Goal: Information Seeking & Learning: Learn about a topic

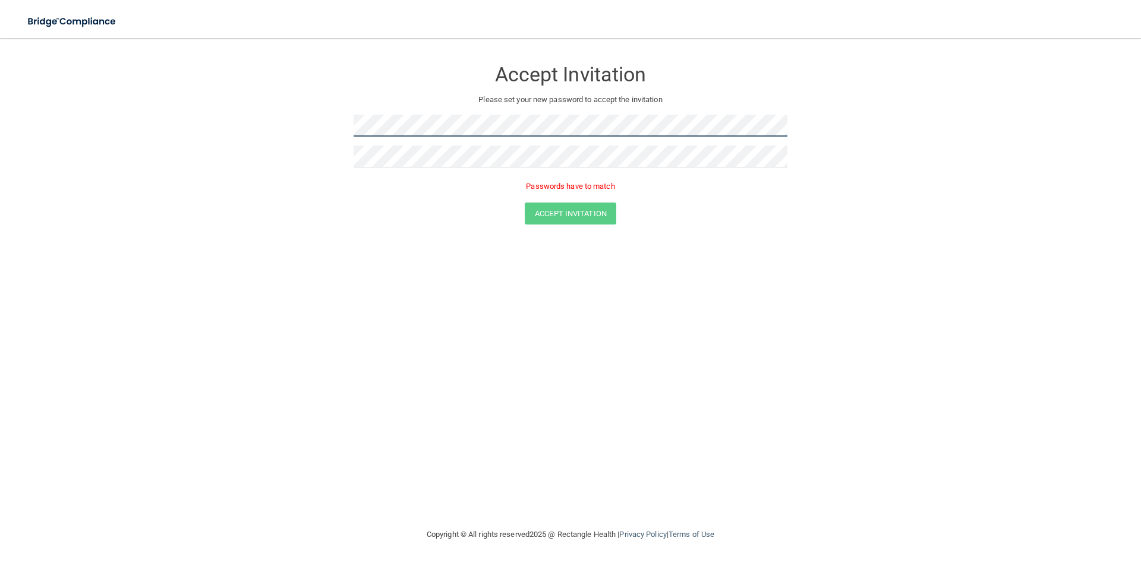
click at [241, 138] on form "Accept Invitation Please set your new password to accept the invitation Passwor…" at bounding box center [571, 144] width 1094 height 189
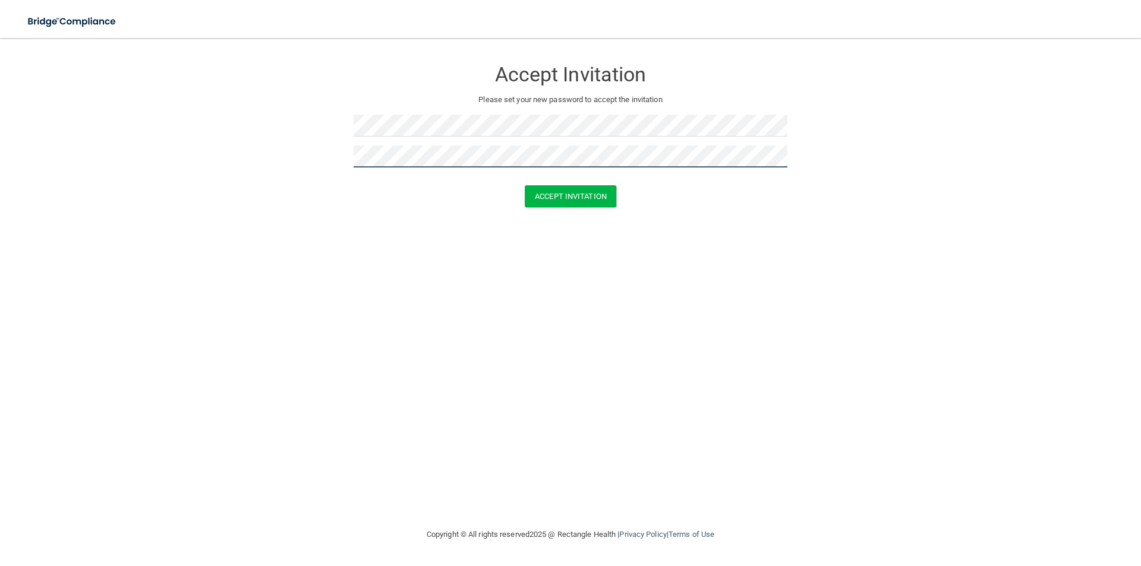
click at [525, 185] on button "Accept Invitation" at bounding box center [571, 196] width 92 height 22
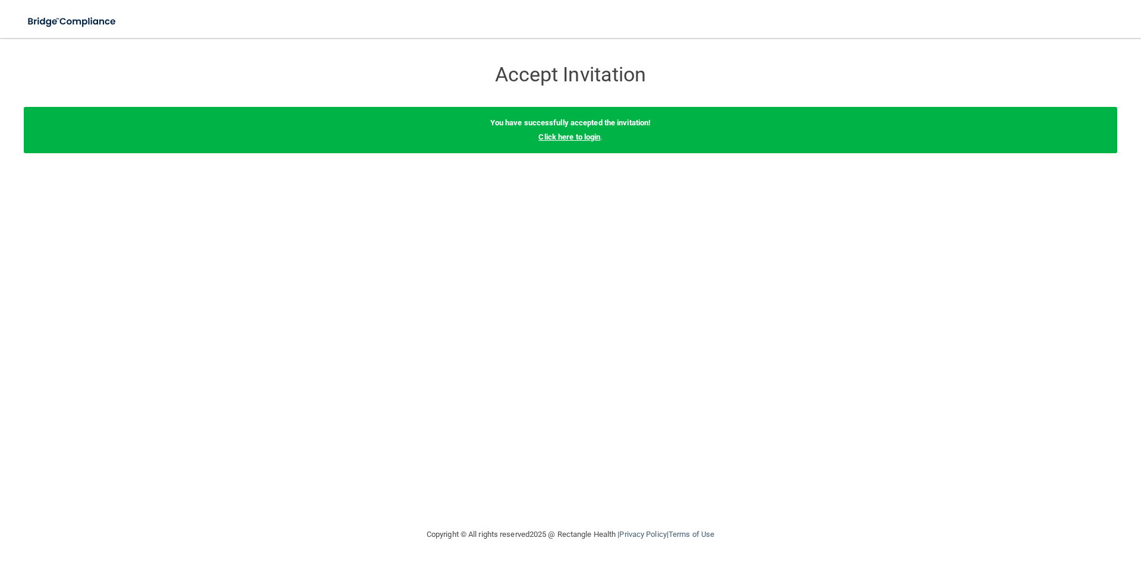
drag, startPoint x: 585, startPoint y: 133, endPoint x: 565, endPoint y: 140, distance: 21.2
click at [584, 133] on link "Click here to login" at bounding box center [569, 137] width 62 height 9
click at [585, 140] on link "Click here to login" at bounding box center [569, 137] width 62 height 9
click at [565, 140] on link "Click here to login" at bounding box center [569, 137] width 62 height 9
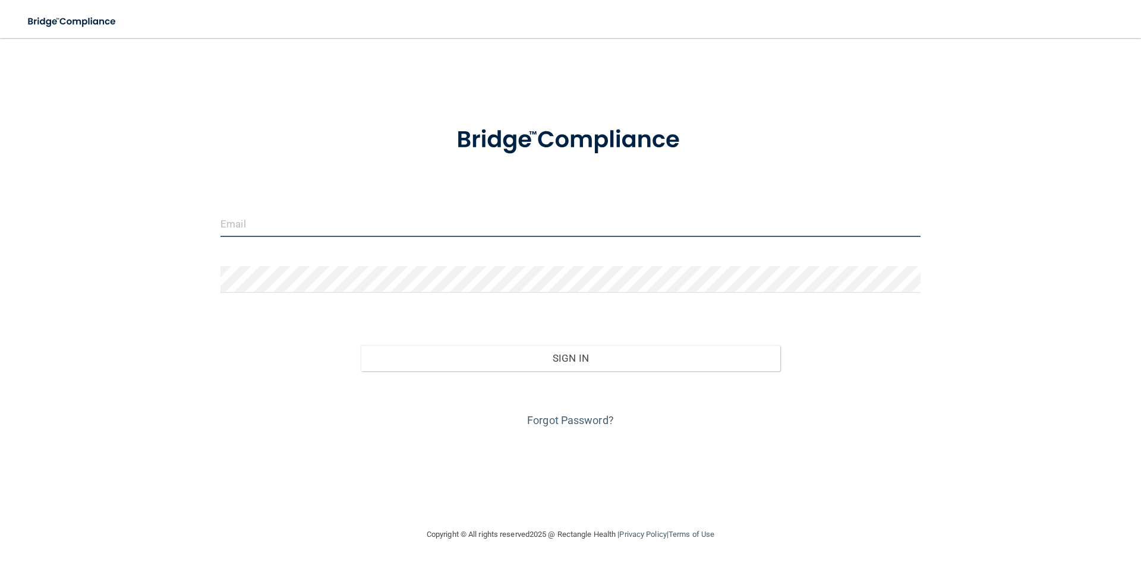
click at [286, 222] on input "email" at bounding box center [571, 223] width 700 height 27
type input "[EMAIL_ADDRESS][DOMAIN_NAME]"
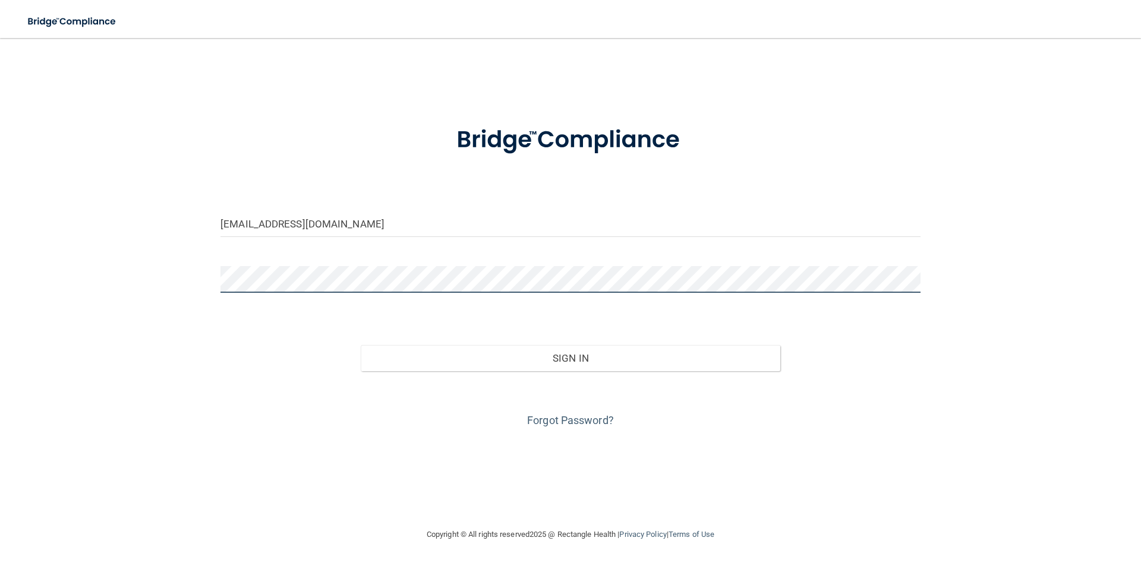
click at [361, 345] on button "Sign In" at bounding box center [571, 358] width 420 height 26
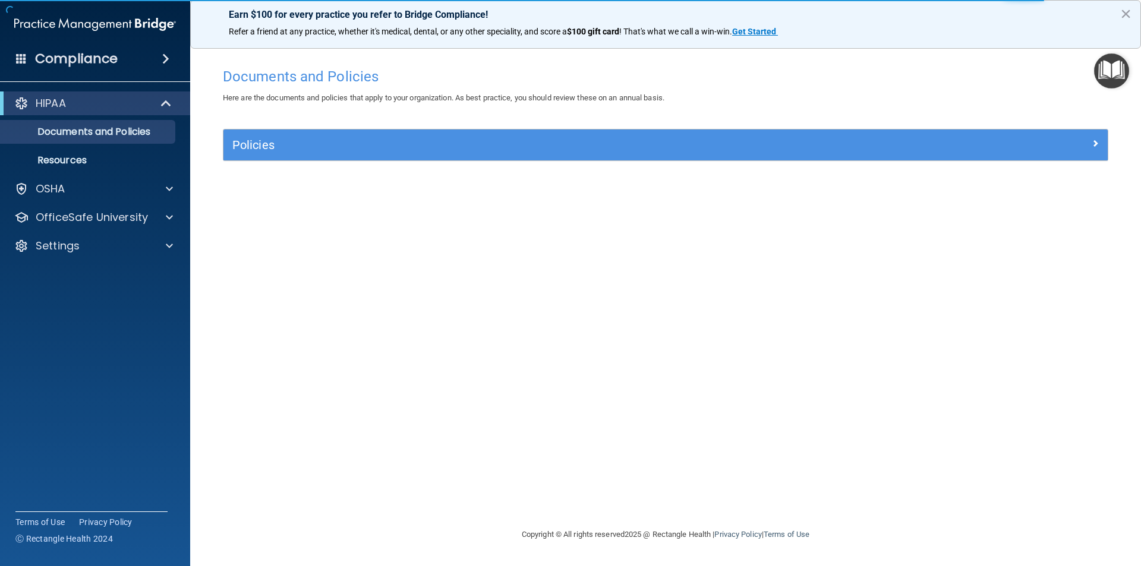
click at [166, 59] on span at bounding box center [165, 59] width 7 height 14
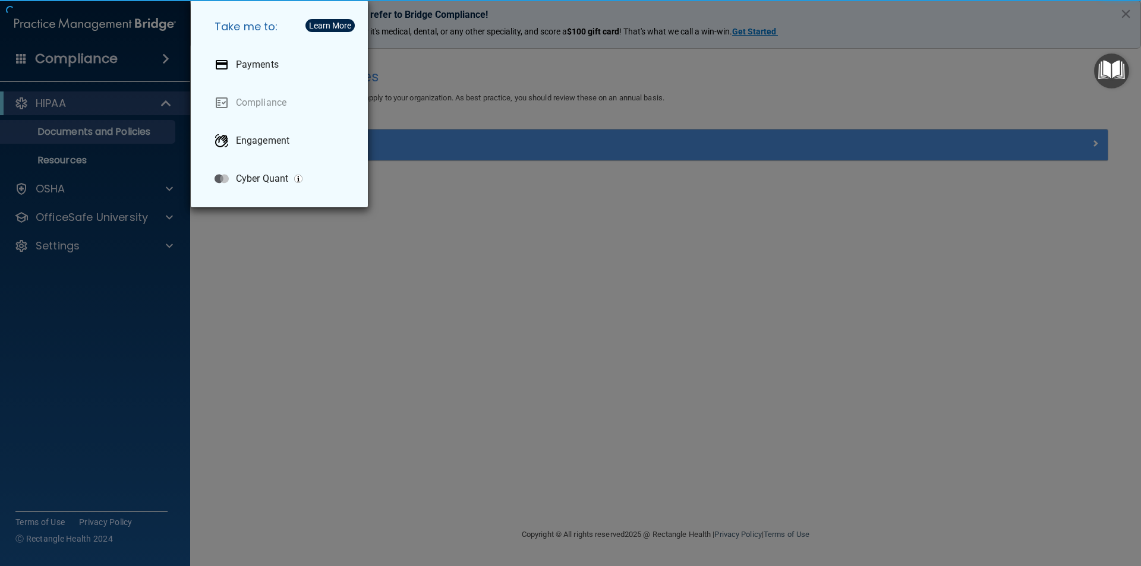
click at [166, 59] on div "Take me to: Payments Compliance Engagement Cyber Quant" at bounding box center [570, 283] width 1141 height 566
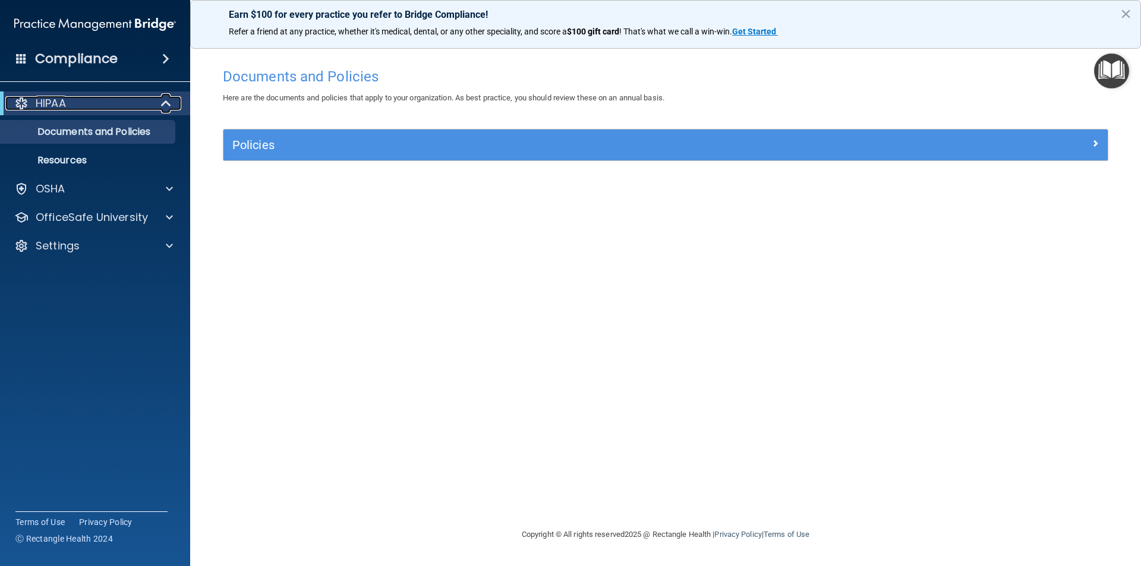
click at [165, 102] on span at bounding box center [167, 103] width 10 height 14
click at [164, 104] on div at bounding box center [166, 103] width 29 height 14
click at [152, 129] on p "Documents and Policies" at bounding box center [89, 132] width 162 height 12
click at [119, 153] on link "Resources" at bounding box center [81, 161] width 187 height 24
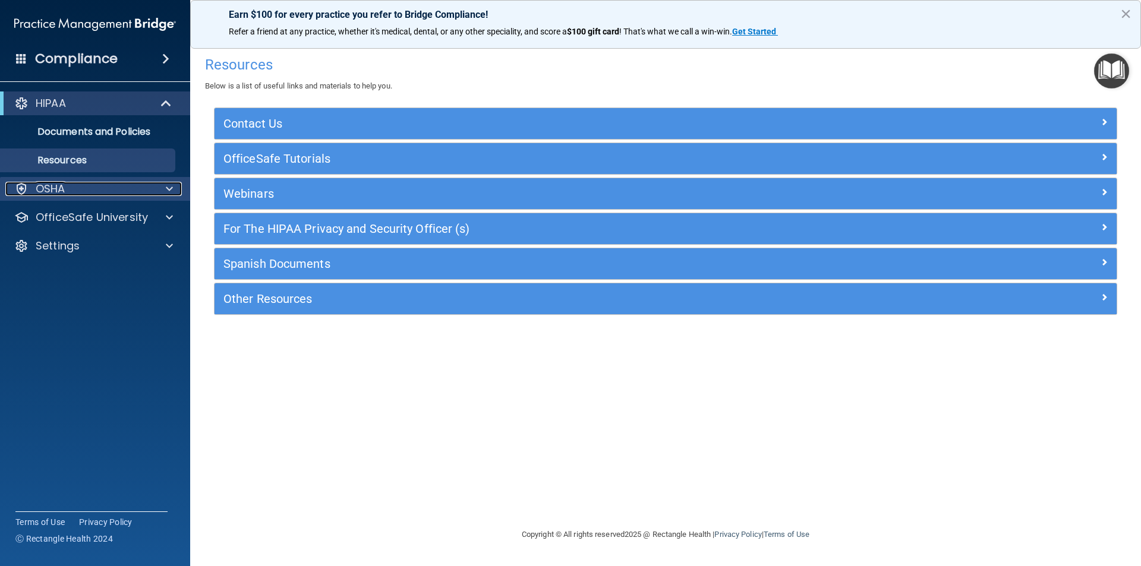
click at [121, 189] on div "OSHA" at bounding box center [78, 189] width 147 height 14
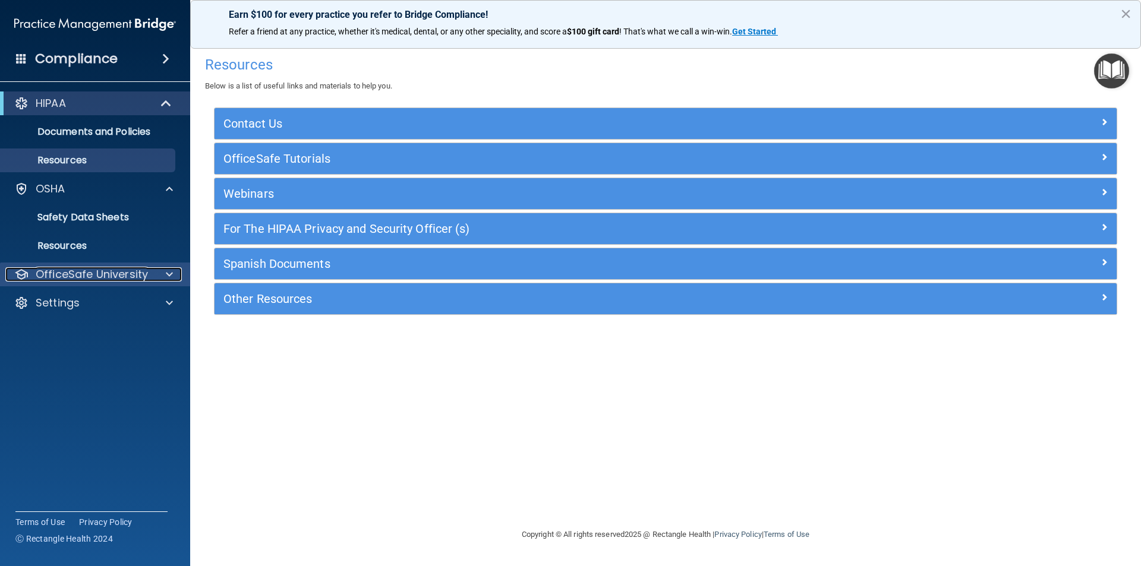
click at [162, 273] on div at bounding box center [168, 274] width 30 height 14
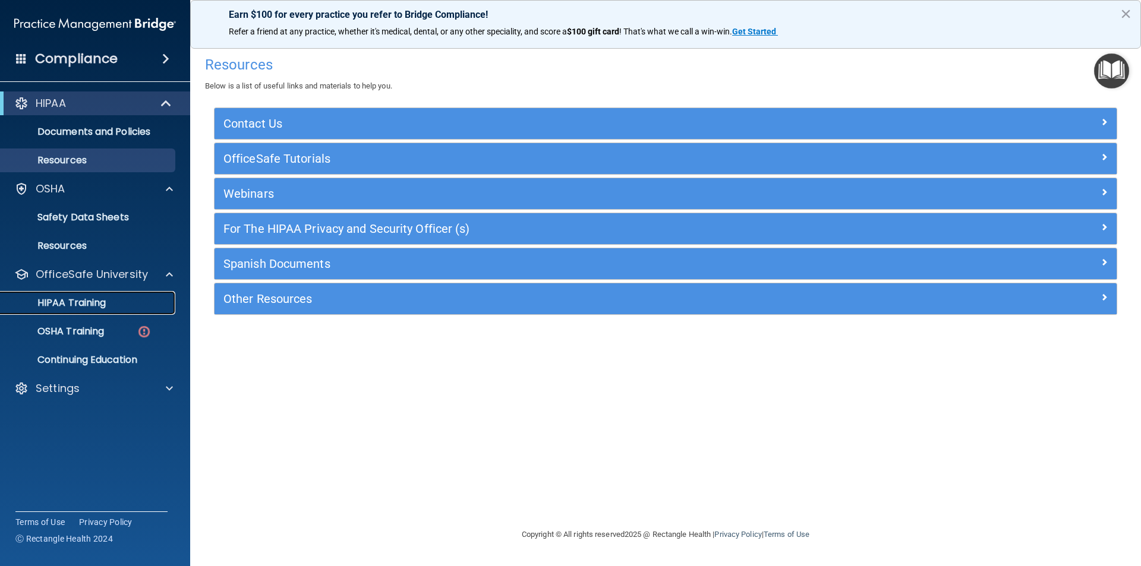
click at [93, 304] on p "HIPAA Training" at bounding box center [57, 303] width 98 height 12
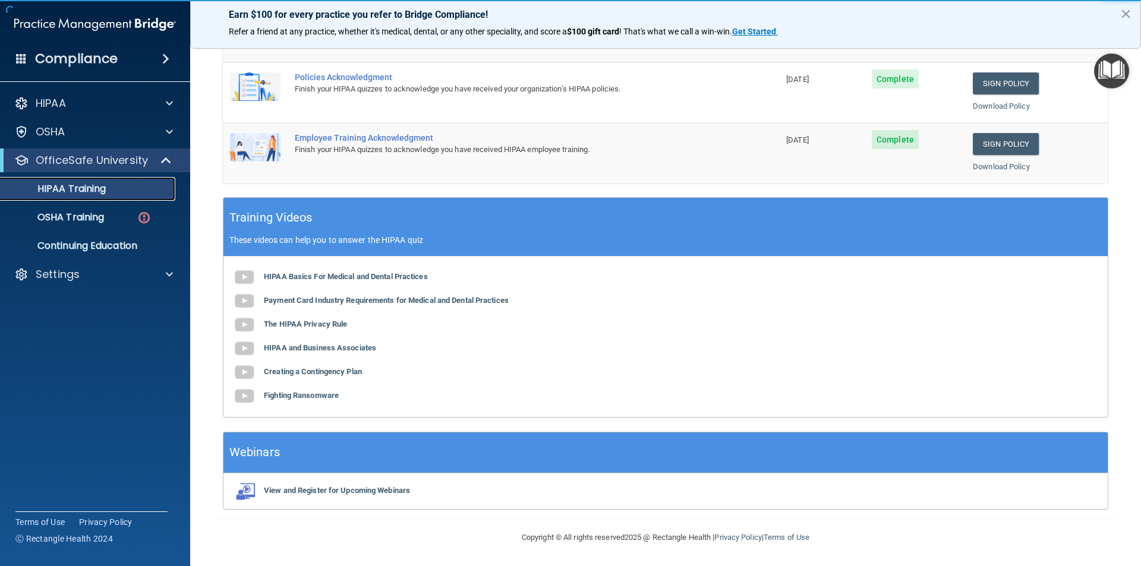
scroll to position [32, 0]
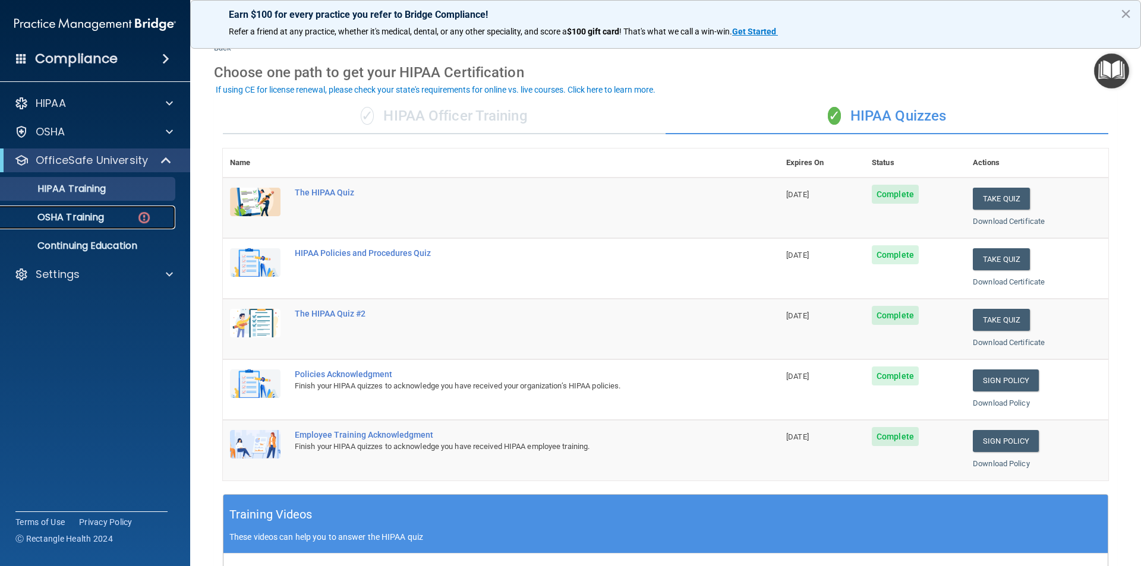
click at [116, 217] on div "OSHA Training" at bounding box center [89, 218] width 162 height 12
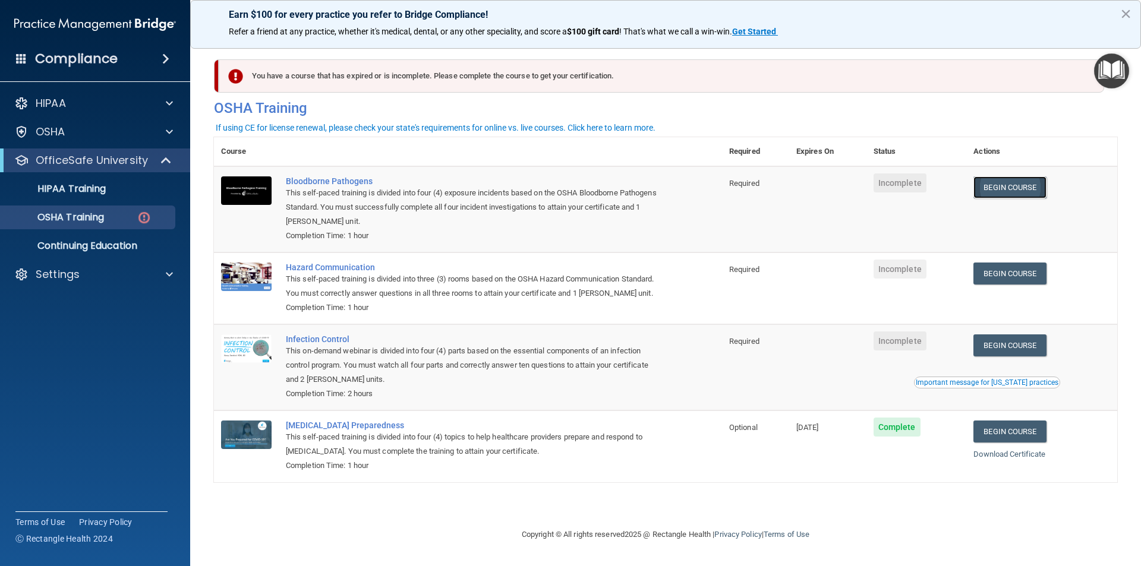
click at [1017, 187] on link "Begin Course" at bounding box center [1010, 188] width 73 height 22
click at [1013, 386] on div "Important message for California practices" at bounding box center [987, 382] width 143 height 7
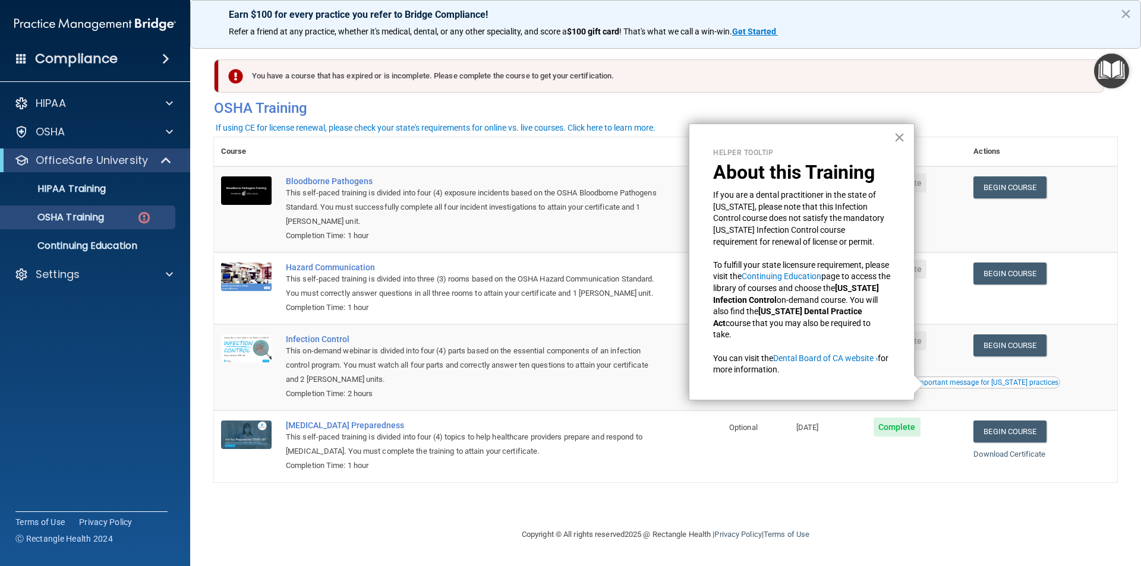
click at [897, 137] on button "×" at bounding box center [899, 137] width 11 height 19
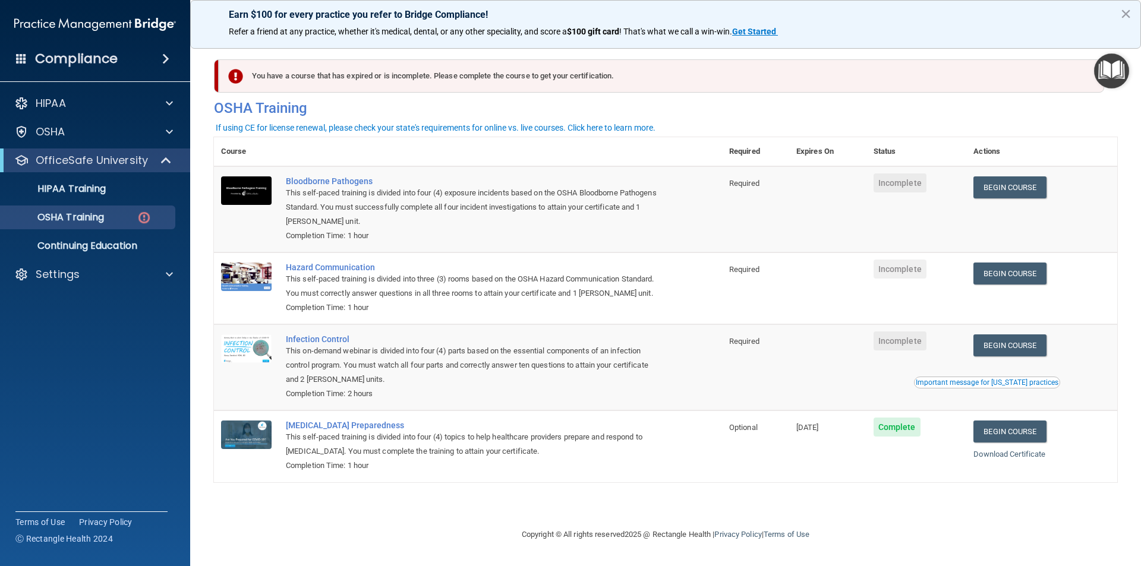
click at [1037, 370] on td "Begin Course Download Certificate Important message for California practices" at bounding box center [1041, 368] width 151 height 86
click at [1031, 354] on link "Begin Course" at bounding box center [1010, 346] width 73 height 22
click at [1010, 345] on link "Begin Course" at bounding box center [1010, 346] width 73 height 22
click at [160, 210] on link "OSHA Training" at bounding box center [81, 218] width 187 height 24
click at [1013, 281] on link "Begin Course" at bounding box center [1010, 274] width 73 height 22
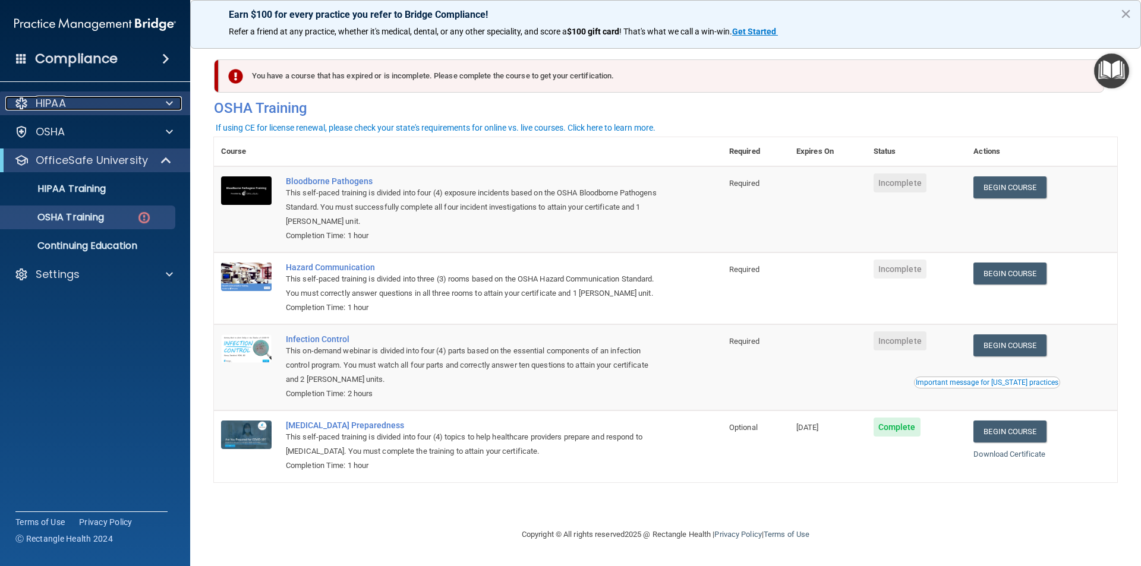
click at [92, 109] on div "HIPAA" at bounding box center [78, 103] width 147 height 14
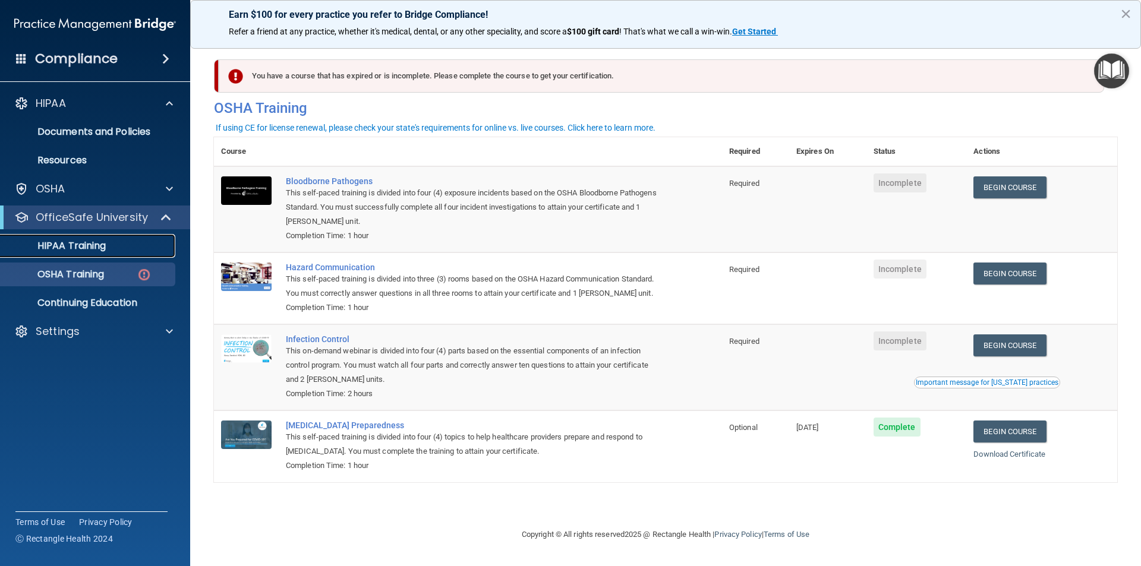
click at [105, 244] on p "HIPAA Training" at bounding box center [57, 246] width 98 height 12
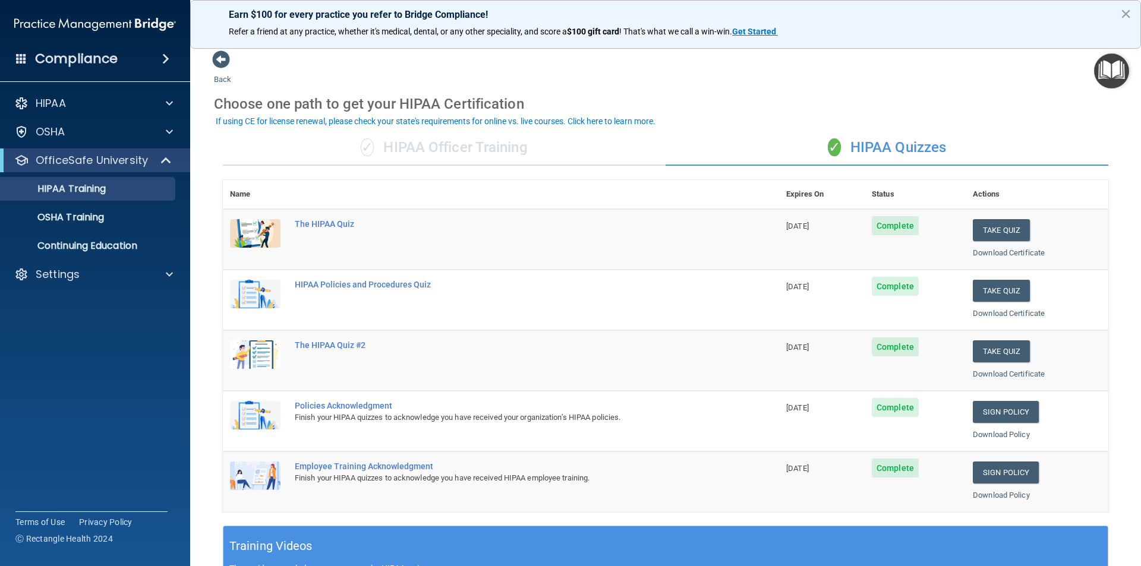
click at [484, 153] on div "✓ HIPAA Officer Training" at bounding box center [444, 148] width 443 height 36
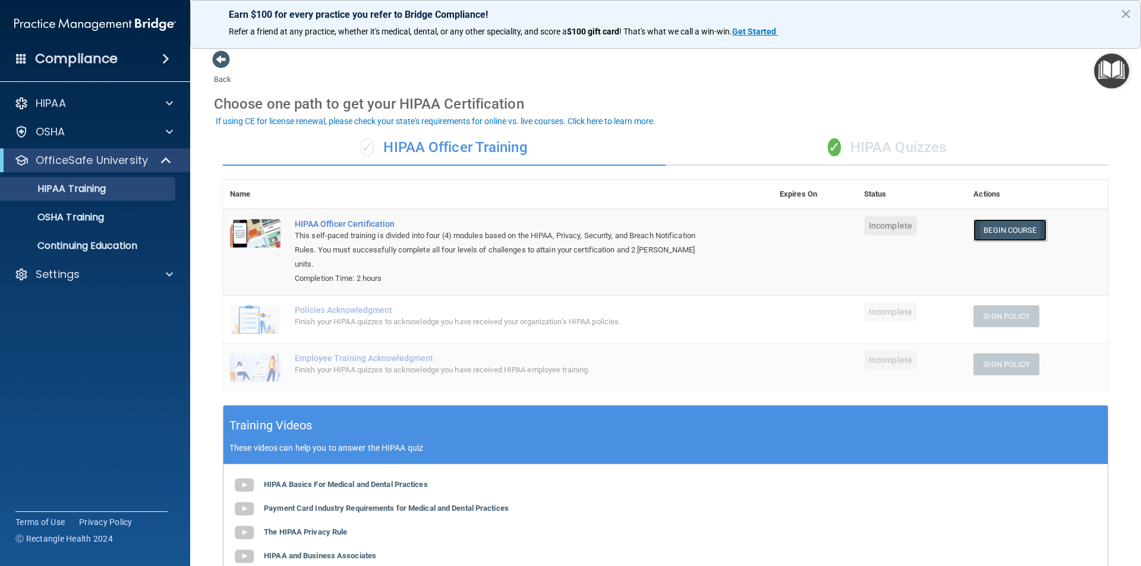
click at [1001, 235] on link "Begin Course" at bounding box center [1010, 230] width 73 height 22
click at [595, 4] on div "Earn $100 for every practice you refer to Bridge Compliance! Refer a friend at …" at bounding box center [665, 24] width 951 height 49
click at [451, 295] on td "Policies Acknowledgment Finish your HIPAA quizzes to acknowledge you have recei…" at bounding box center [530, 319] width 485 height 48
click at [164, 155] on span at bounding box center [167, 160] width 10 height 14
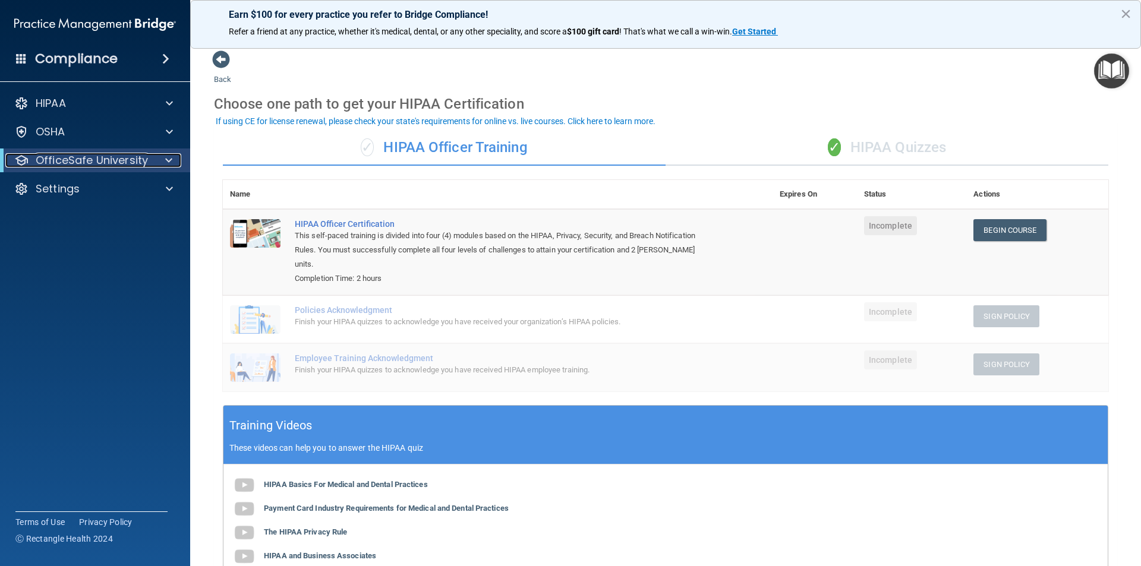
click at [160, 160] on div at bounding box center [166, 160] width 29 height 14
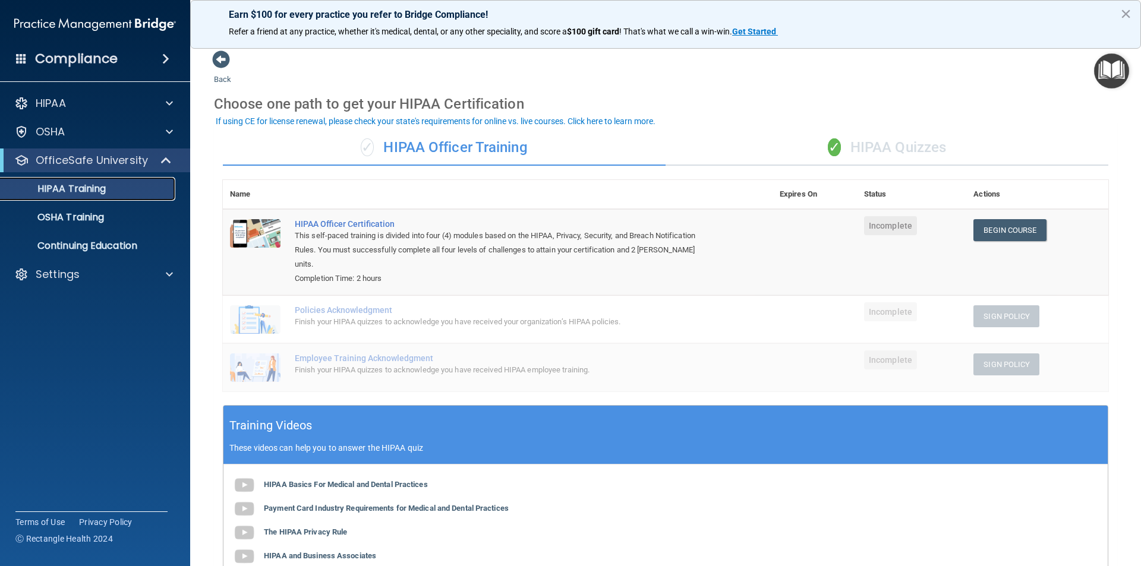
click at [87, 184] on p "HIPAA Training" at bounding box center [57, 189] width 98 height 12
drag, startPoint x: 92, startPoint y: 203, endPoint x: 89, endPoint y: 210, distance: 8.1
click at [92, 204] on ul "HIPAA Training OSHA Training Continuing Education" at bounding box center [95, 215] width 215 height 86
click at [87, 216] on p "OSHA Training" at bounding box center [56, 218] width 96 height 12
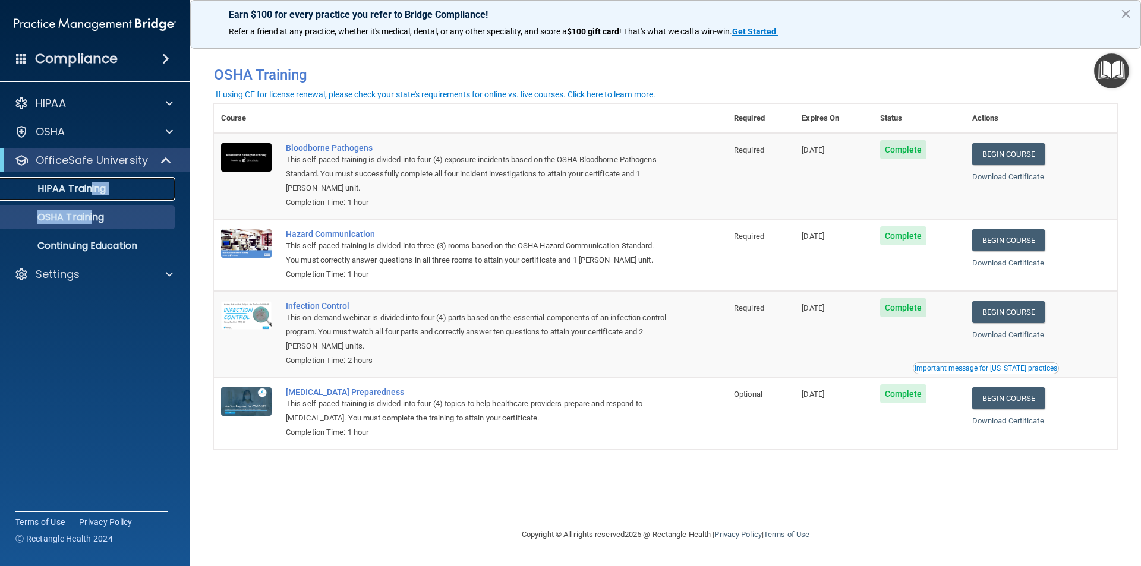
click at [91, 184] on p "HIPAA Training" at bounding box center [57, 189] width 98 height 12
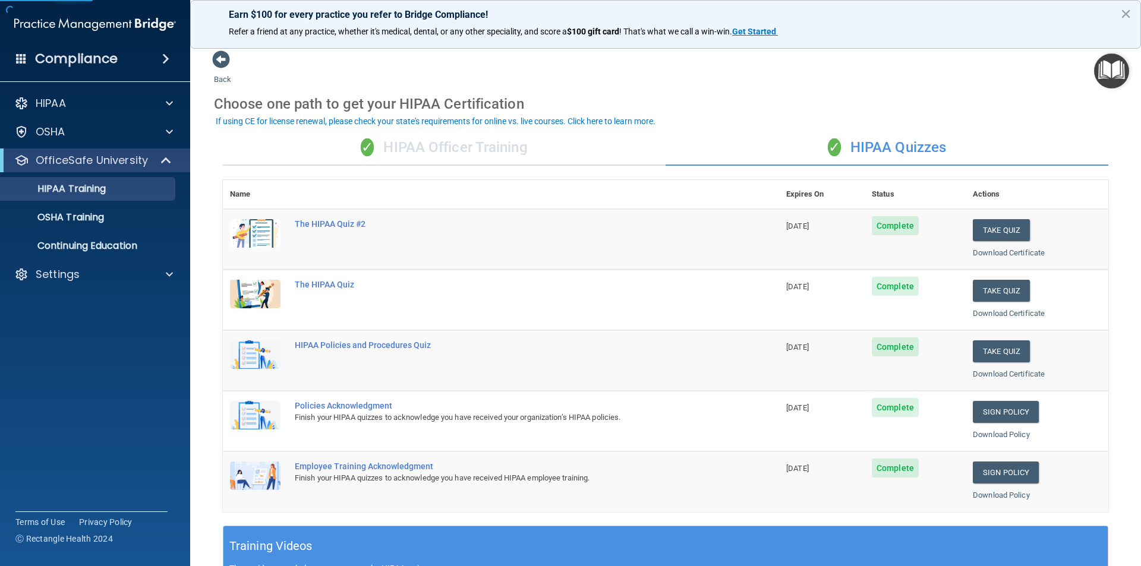
click at [477, 143] on div "✓ HIPAA Officer Training" at bounding box center [444, 148] width 443 height 36
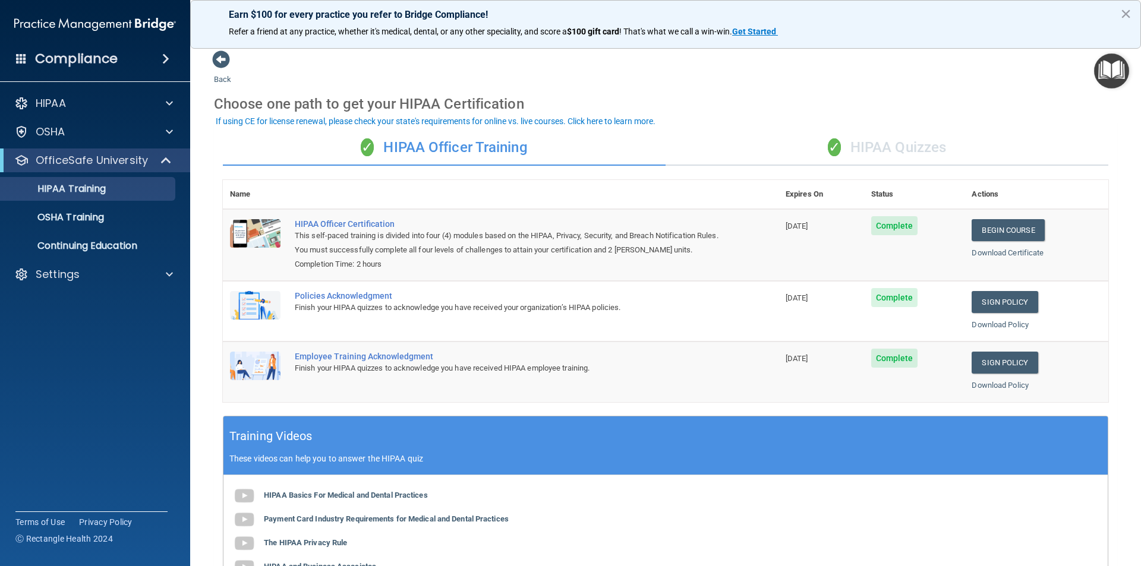
drag, startPoint x: 1010, startPoint y: 314, endPoint x: 993, endPoint y: 332, distance: 25.2
drag, startPoint x: 993, startPoint y: 332, endPoint x: 723, endPoint y: 136, distance: 332.8
click at [723, 136] on div "✓ HIPAA Quizzes" at bounding box center [887, 148] width 443 height 36
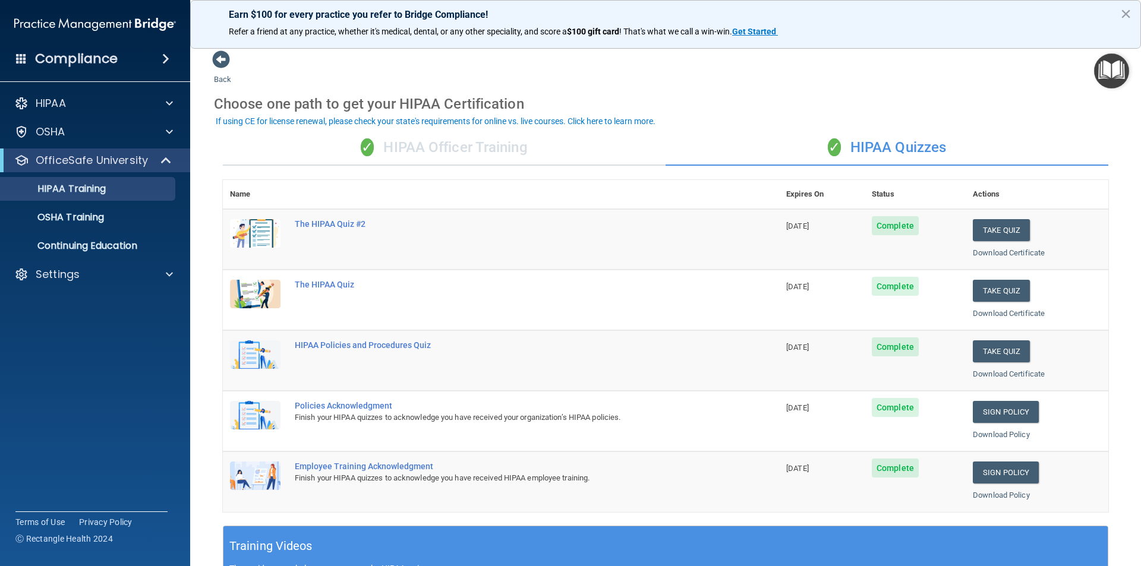
click at [577, 172] on div "✓ HIPAA Officer Training ✓ HIPAA Quizzes Name Expires On Status Actions The HIP…" at bounding box center [665, 484] width 903 height 726
click at [558, 145] on div "✓ HIPAA Officer Training" at bounding box center [444, 148] width 443 height 36
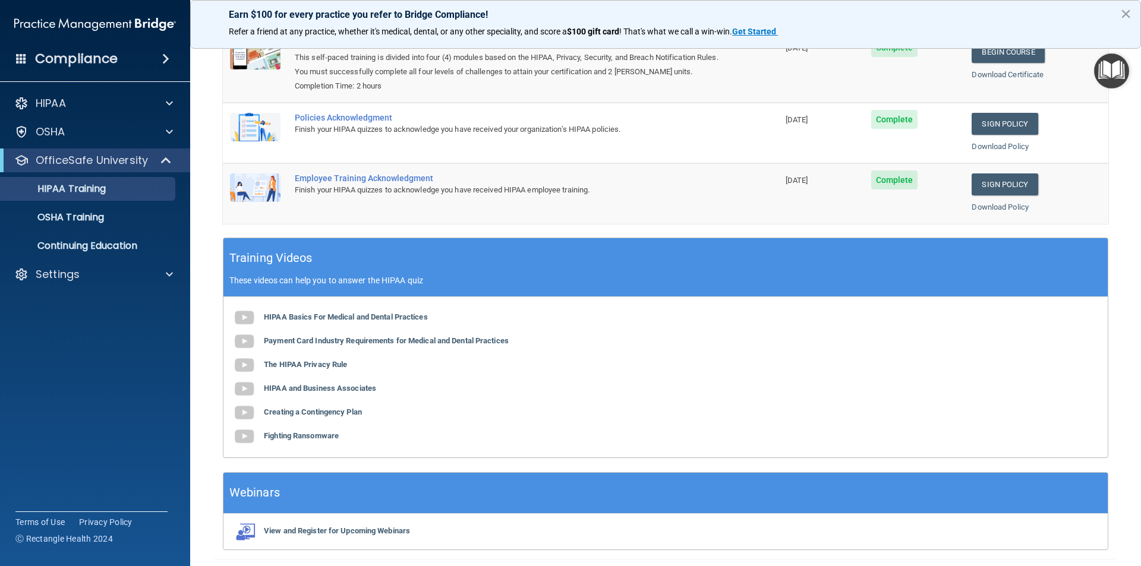
scroll to position [219, 0]
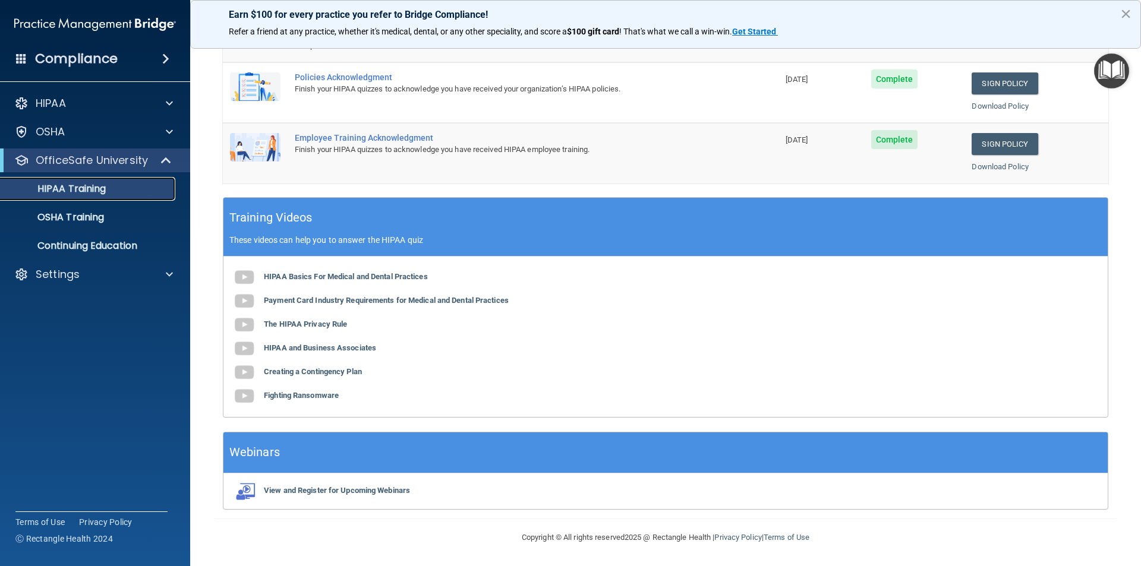
click at [85, 196] on link "HIPAA Training" at bounding box center [81, 189] width 187 height 24
click at [104, 213] on p "OSHA Training" at bounding box center [56, 218] width 96 height 12
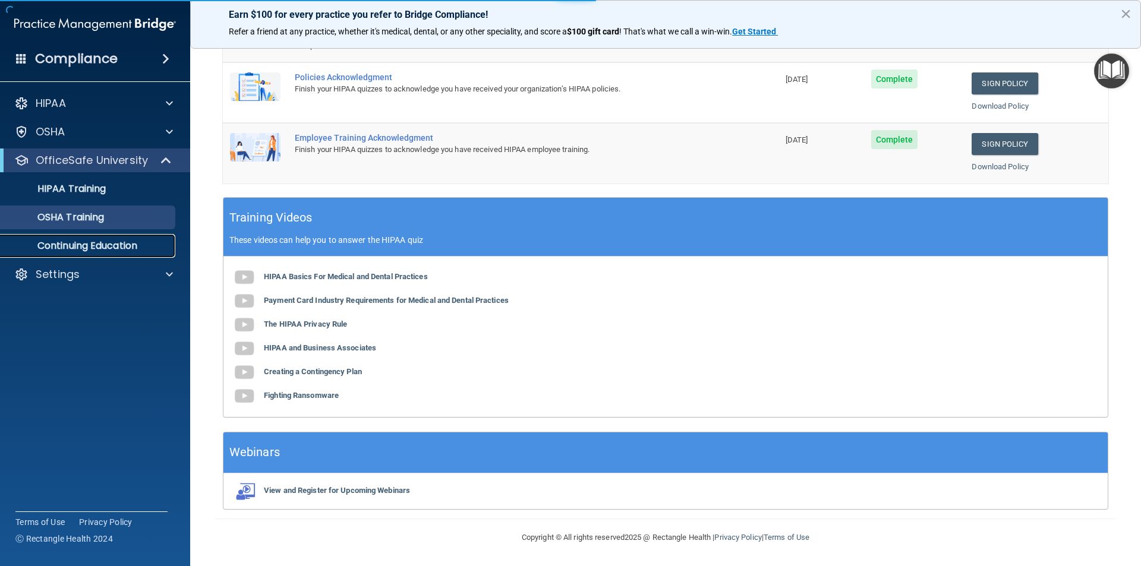
click at [138, 242] on p "Continuing Education" at bounding box center [89, 246] width 162 height 12
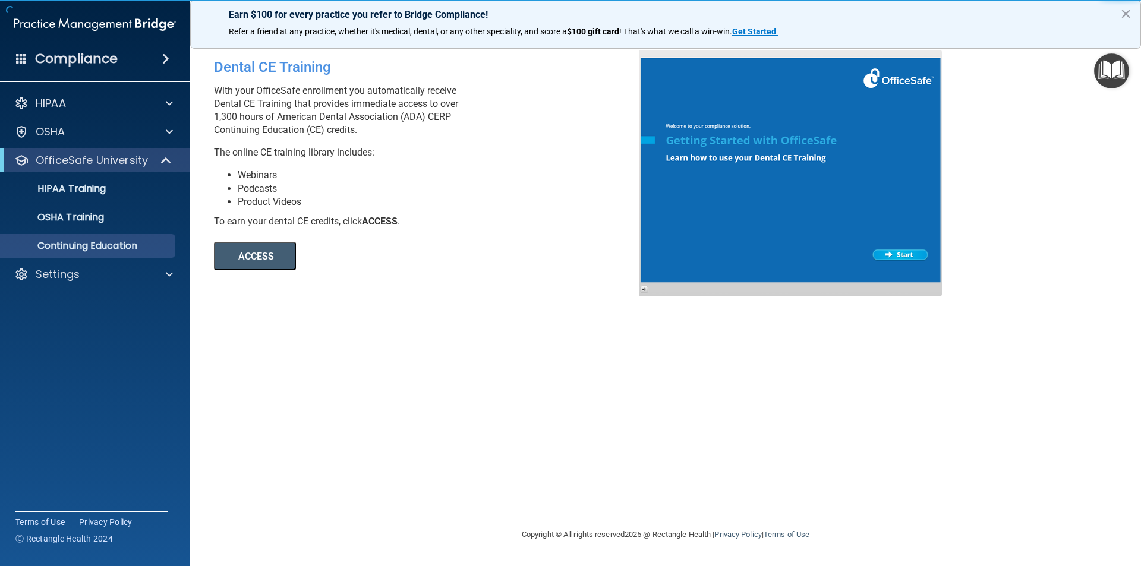
click at [913, 253] on div at bounding box center [790, 173] width 303 height 247
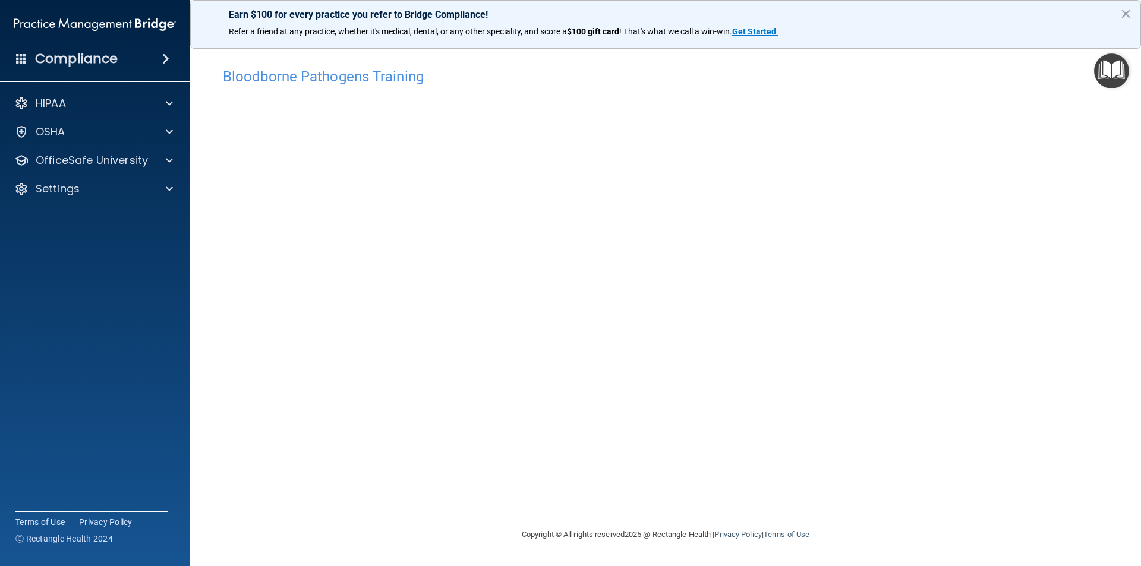
drag, startPoint x: 907, startPoint y: 471, endPoint x: 930, endPoint y: 471, distance: 23.2
click at [909, 470] on div "Bloodborne Pathogens Training This course doesn’t expire until . Are you sure y…" at bounding box center [665, 295] width 903 height 466
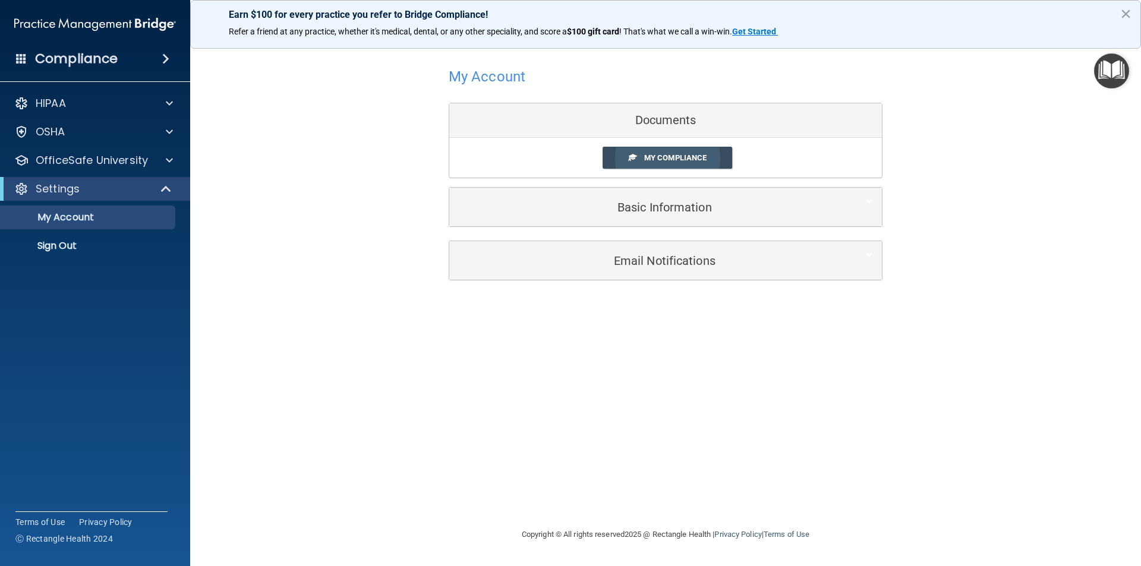
click at [691, 155] on span "My Compliance" at bounding box center [675, 157] width 62 height 9
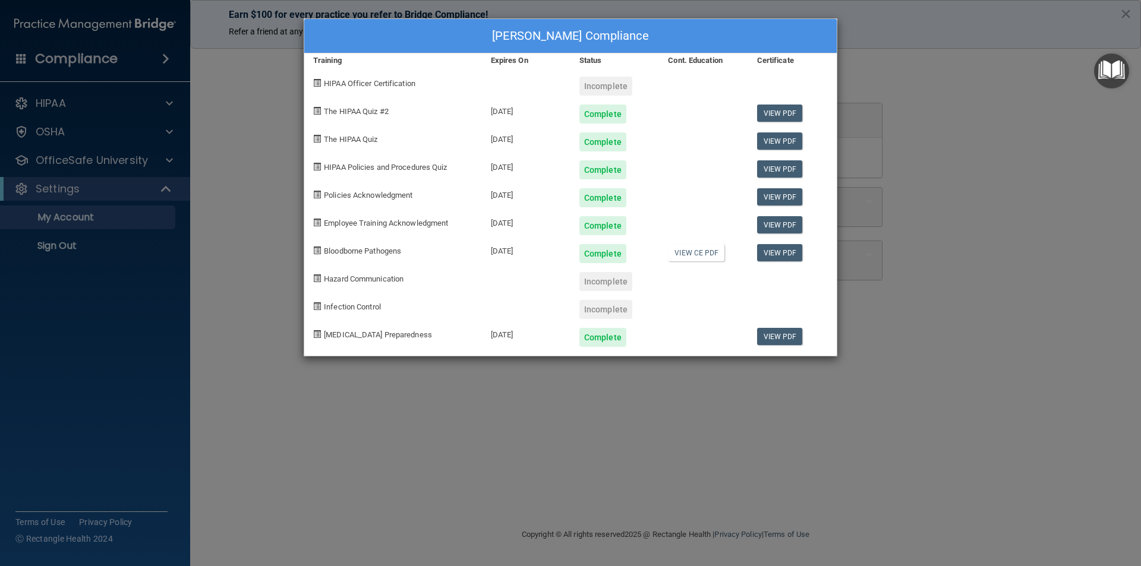
drag, startPoint x: 604, startPoint y: 86, endPoint x: 604, endPoint y: 94, distance: 8.3
click at [604, 94] on div "Incomplete" at bounding box center [605, 86] width 53 height 19
click at [405, 88] on div "HIPAA Officer Certification" at bounding box center [393, 82] width 178 height 28
click at [356, 281] on span "Hazard Communication" at bounding box center [364, 279] width 80 height 9
click at [930, 67] on div "santiago gil's Compliance Training Expires On Status Cont. Education Certificat…" at bounding box center [570, 283] width 1141 height 566
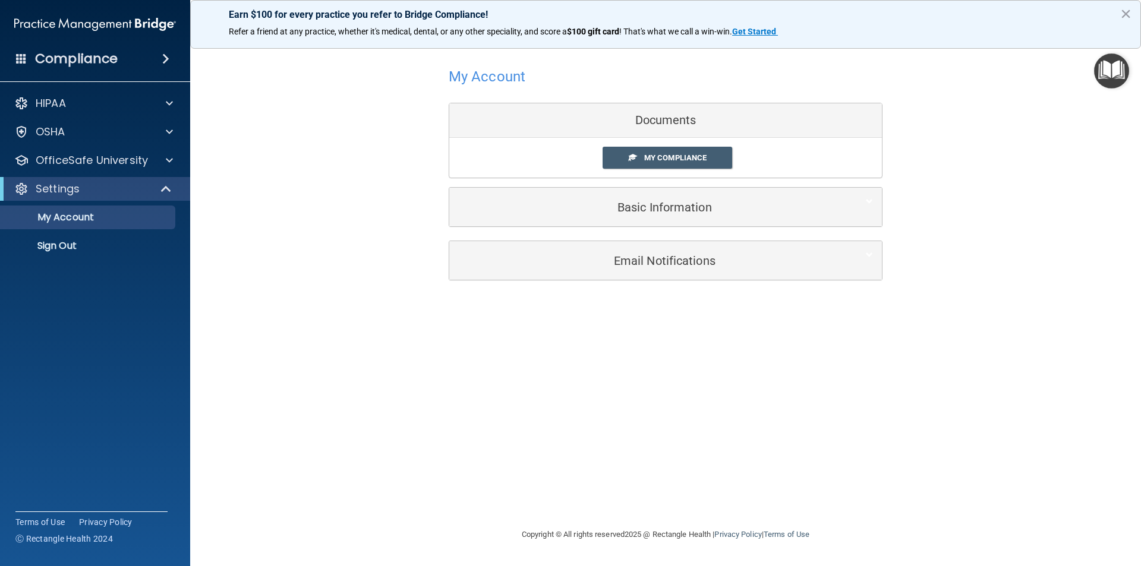
click at [116, 201] on ul "My Account My Users Services Sign Out" at bounding box center [95, 229] width 215 height 57
click at [96, 226] on link "My Account" at bounding box center [81, 218] width 187 height 24
click at [108, 94] on div "HIPAA" at bounding box center [95, 104] width 191 height 24
click at [169, 100] on span at bounding box center [169, 103] width 7 height 14
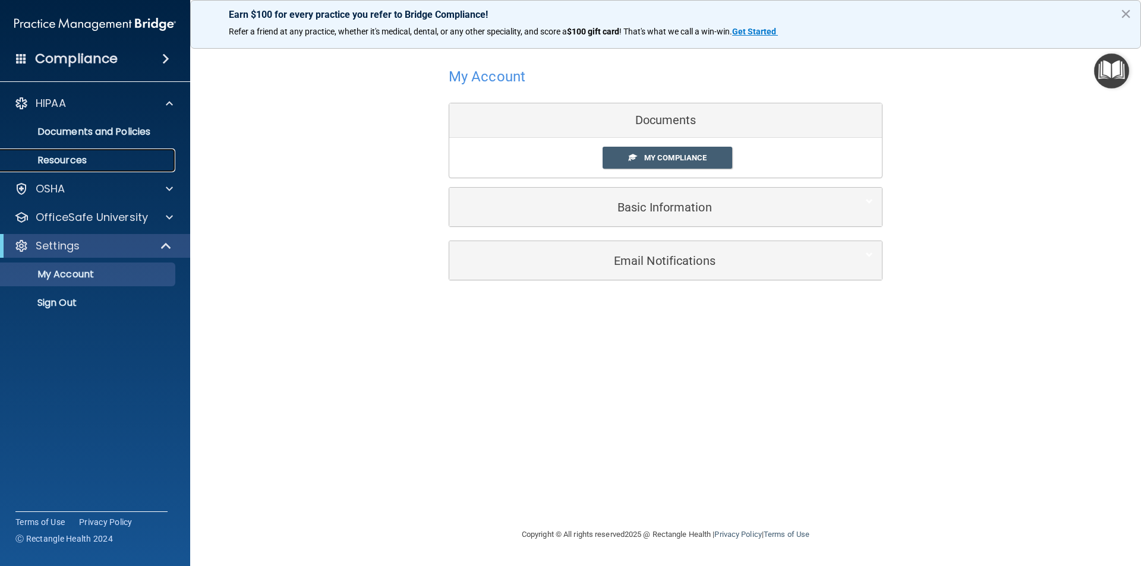
click at [88, 160] on p "Resources" at bounding box center [89, 161] width 162 height 12
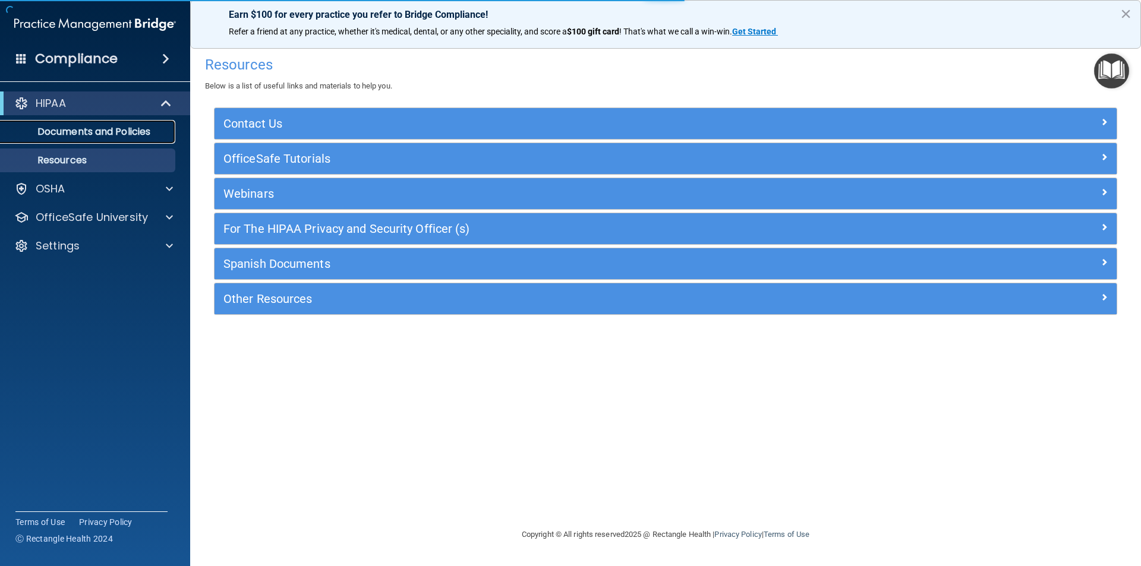
click at [146, 139] on link "Documents and Policies" at bounding box center [81, 132] width 187 height 24
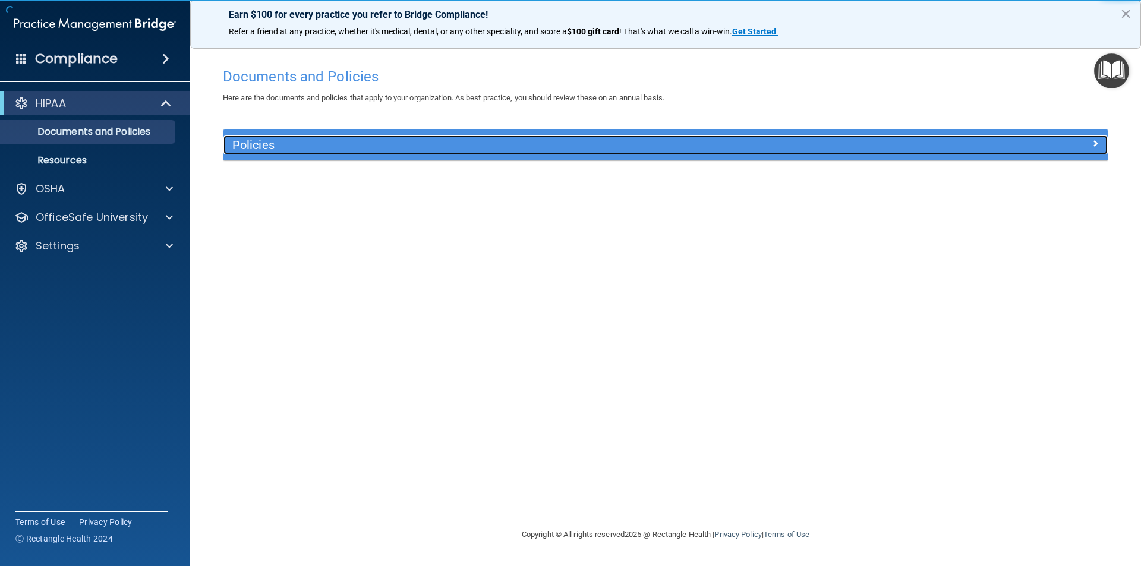
click at [263, 147] on h5 "Policies" at bounding box center [554, 144] width 645 height 13
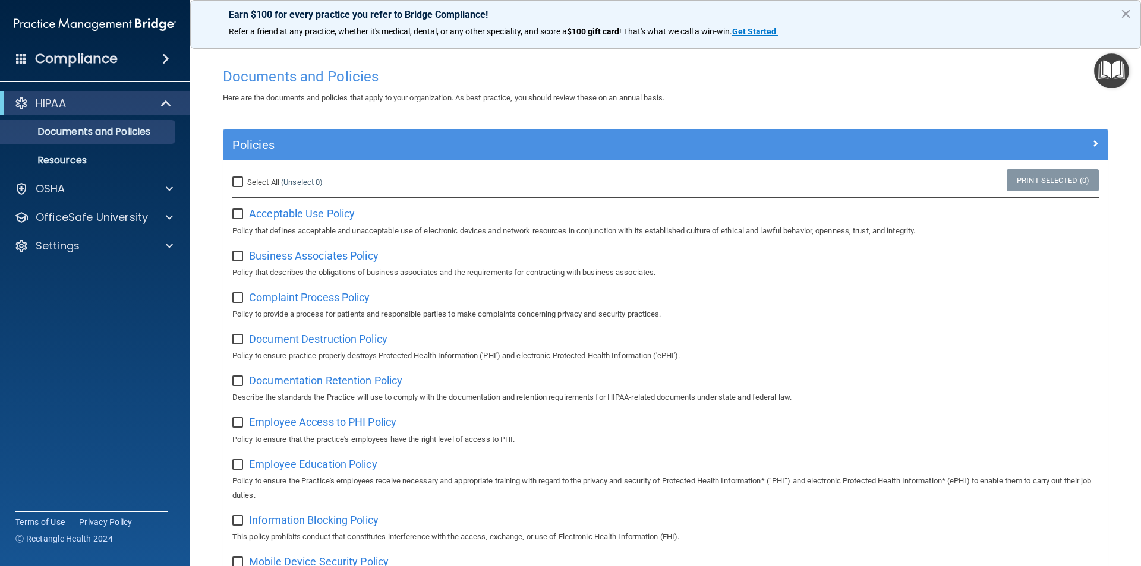
click at [267, 170] on div "Select All (Unselect 0) Unselect All" at bounding box center [370, 182] width 295 height 26
click at [263, 182] on span "Select All" at bounding box center [263, 182] width 32 height 9
click at [246, 182] on input "Select All (Unselect 0) Unselect All" at bounding box center [239, 183] width 14 height 10
checkbox input "true"
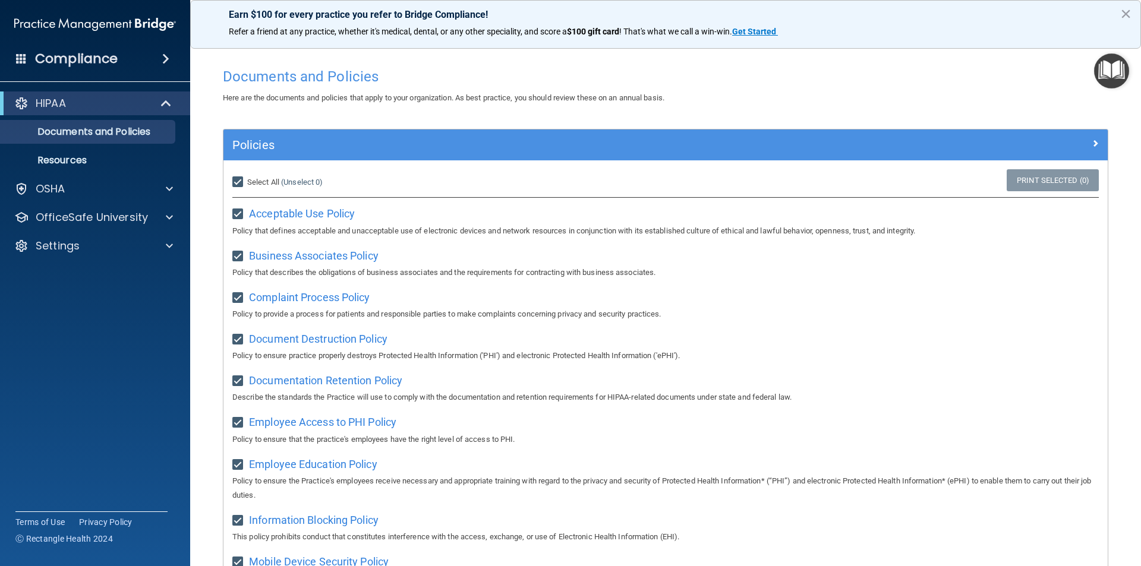
checkbox input "true"
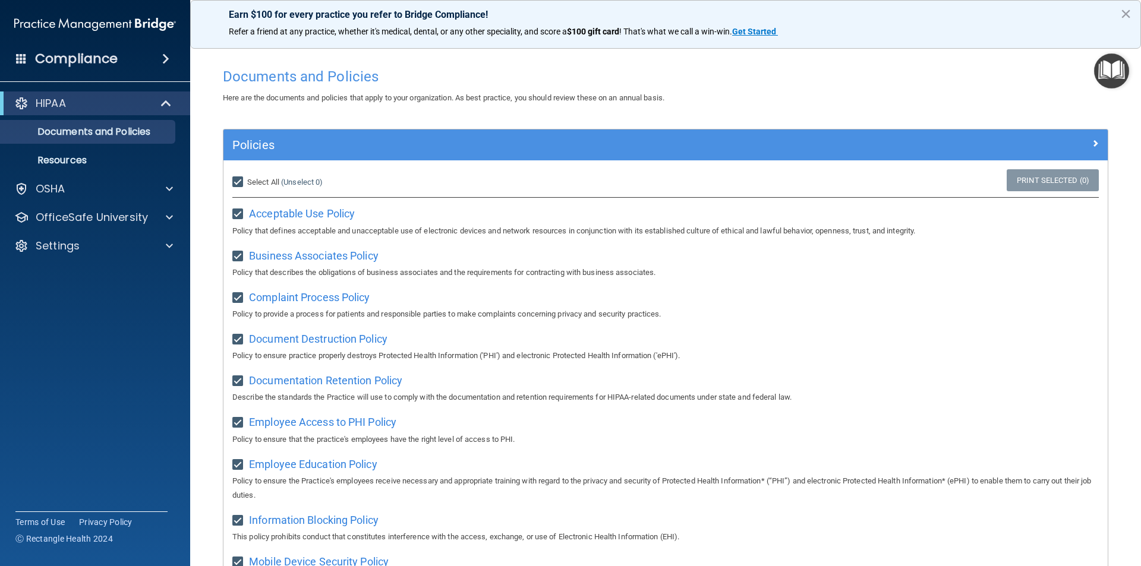
checkbox input "true"
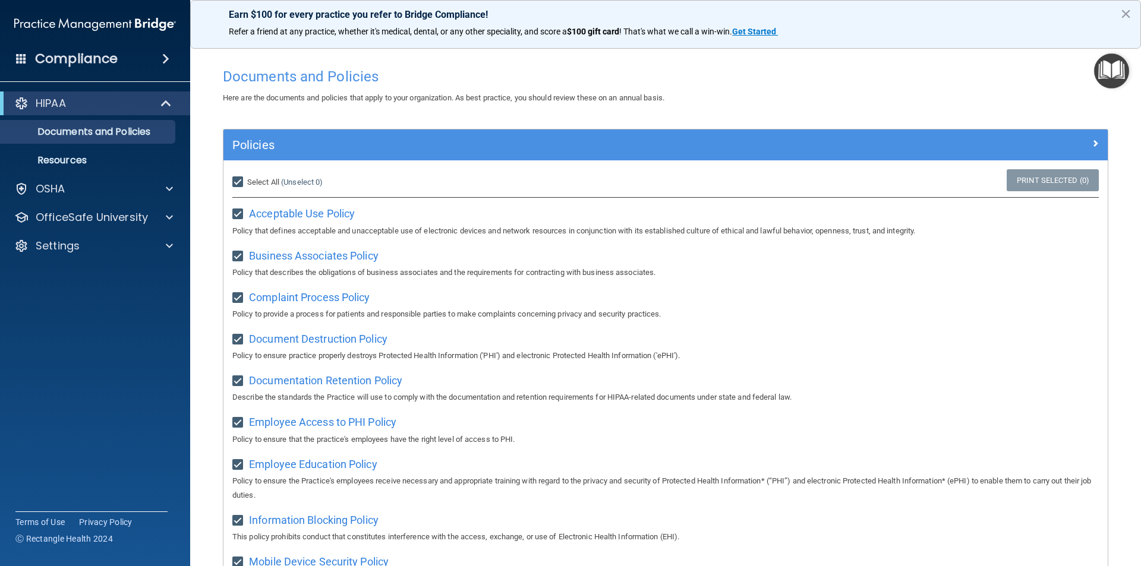
checkbox input "true"
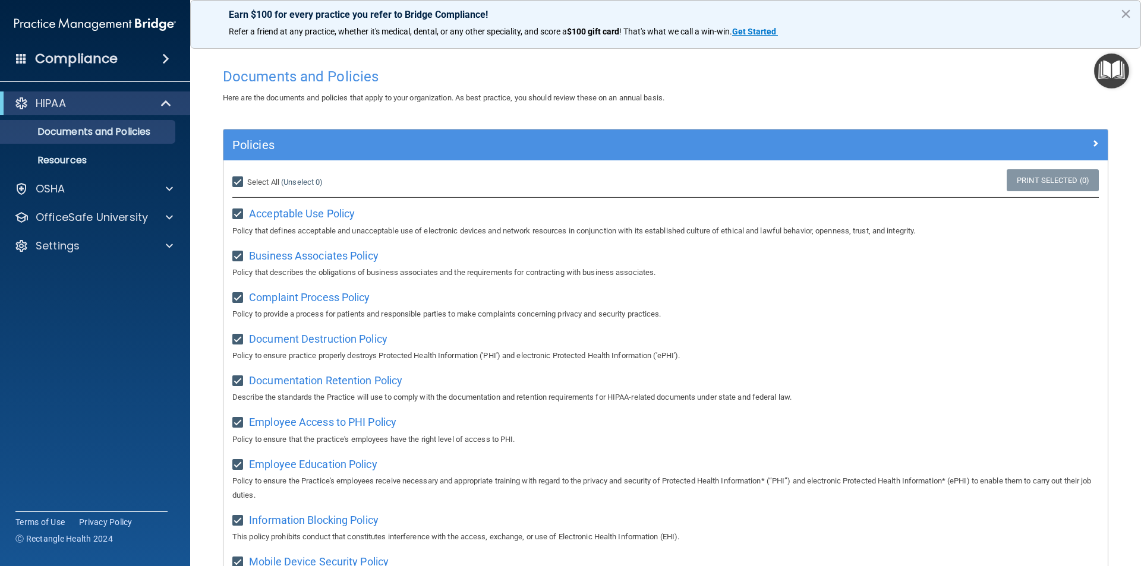
checkbox input "true"
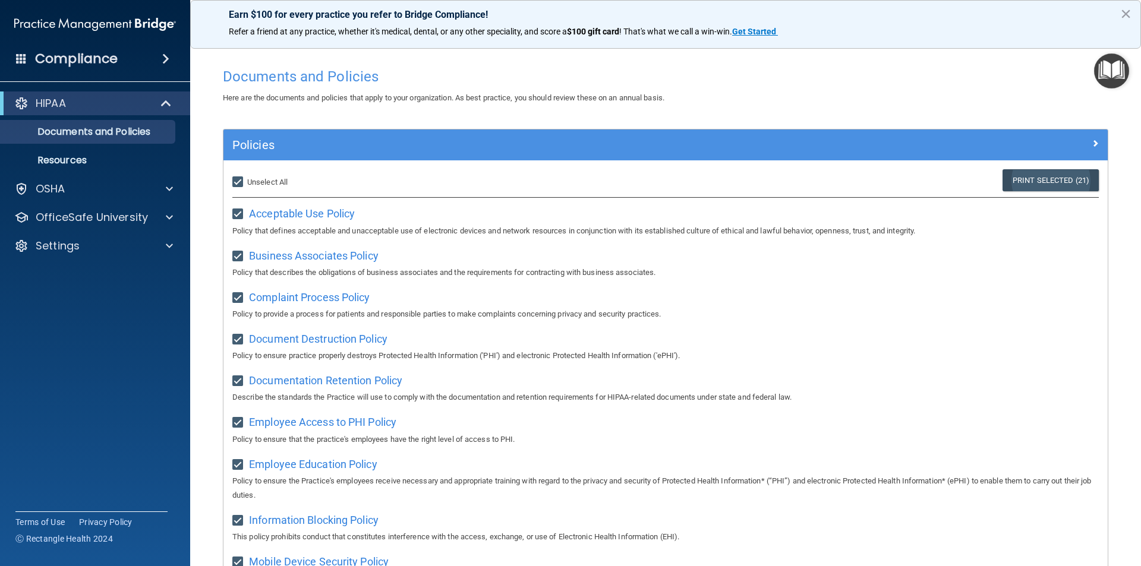
click at [1081, 181] on link "Print Selected (21)" at bounding box center [1051, 180] width 96 height 22
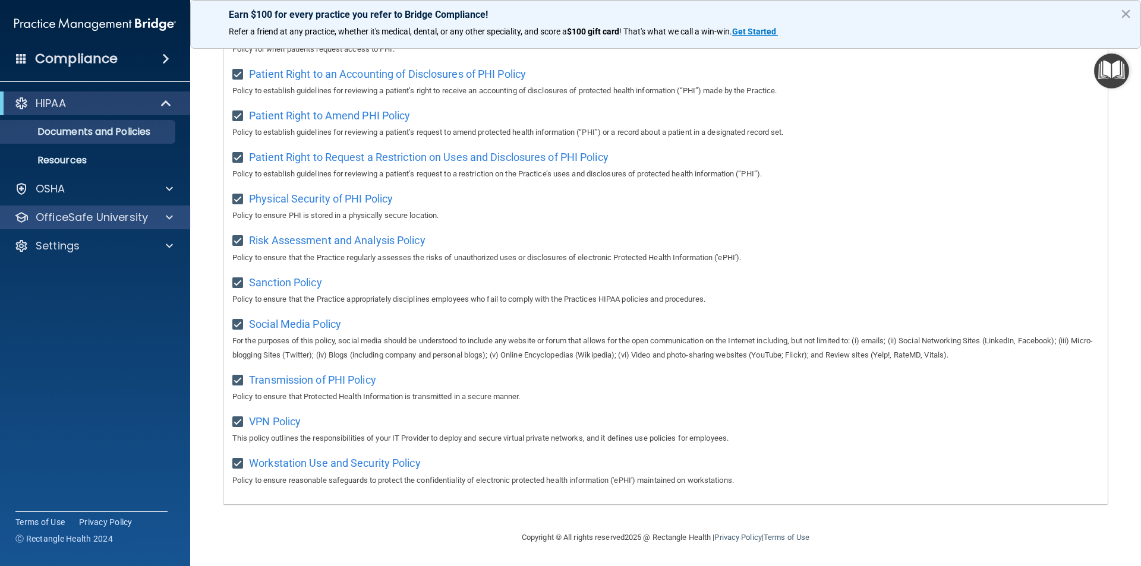
scroll to position [448, 0]
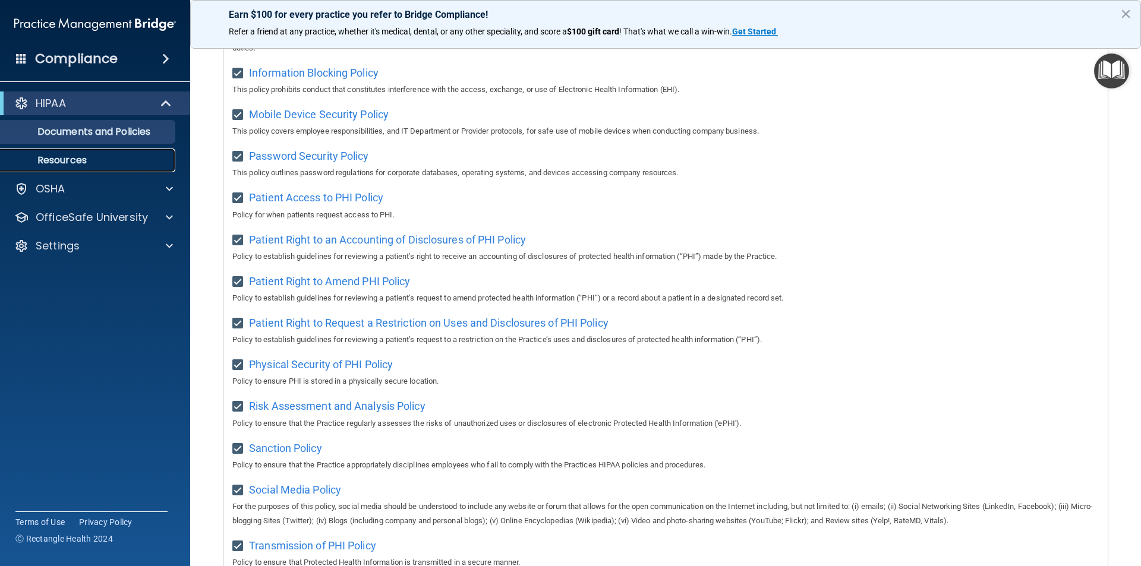
click at [108, 159] on p "Resources" at bounding box center [89, 161] width 162 height 12
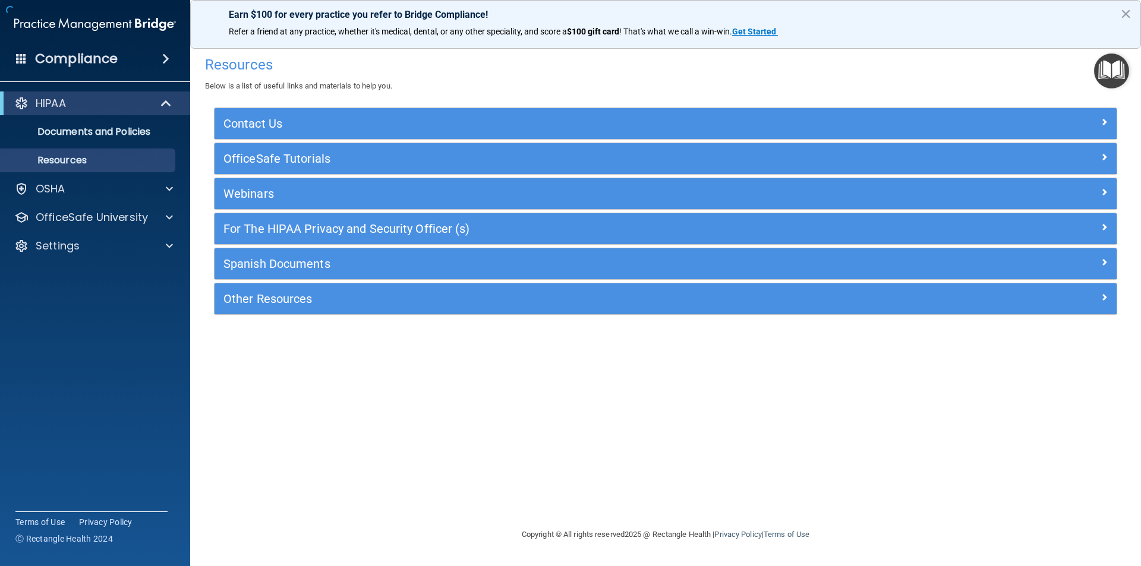
click at [147, 64] on div "Compliance" at bounding box center [95, 59] width 190 height 26
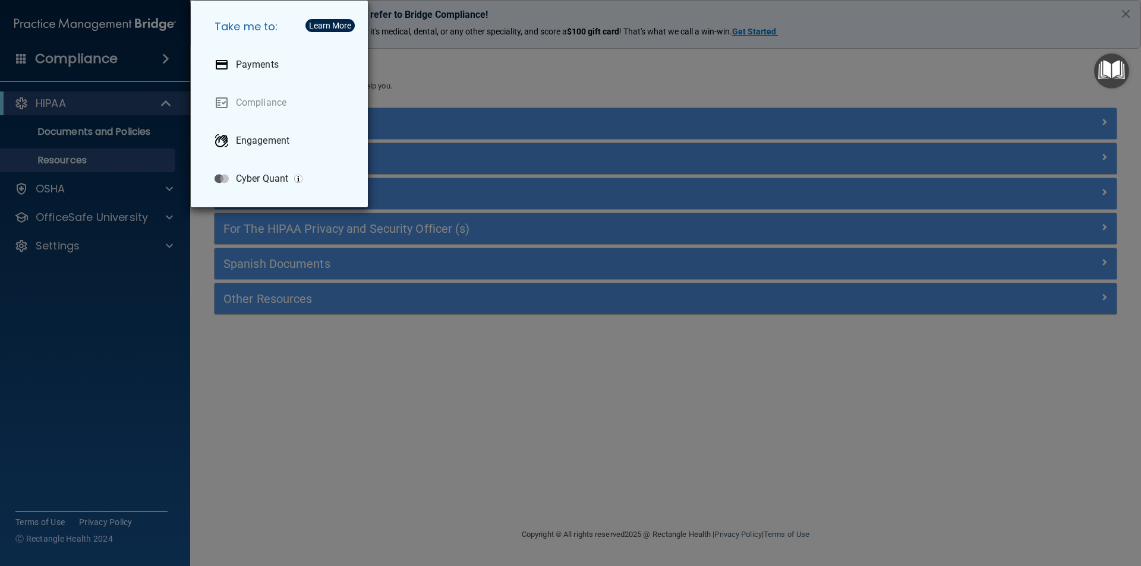
click at [289, 352] on div "Take me to: Payments Compliance Engagement Cyber Quant" at bounding box center [570, 283] width 1141 height 566
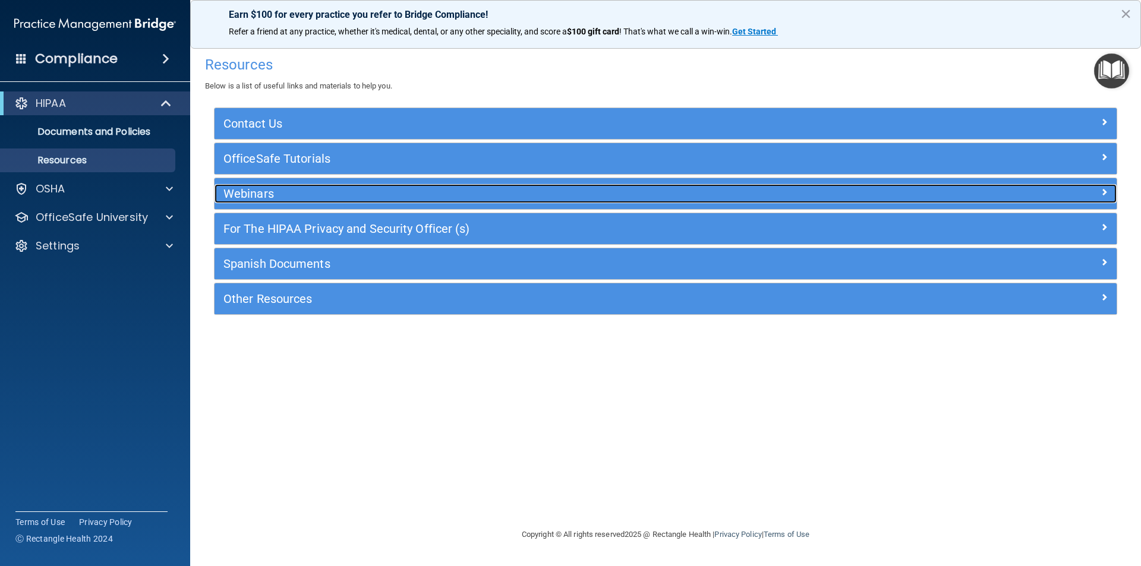
click at [267, 197] on h5 "Webinars" at bounding box center [552, 193] width 659 height 13
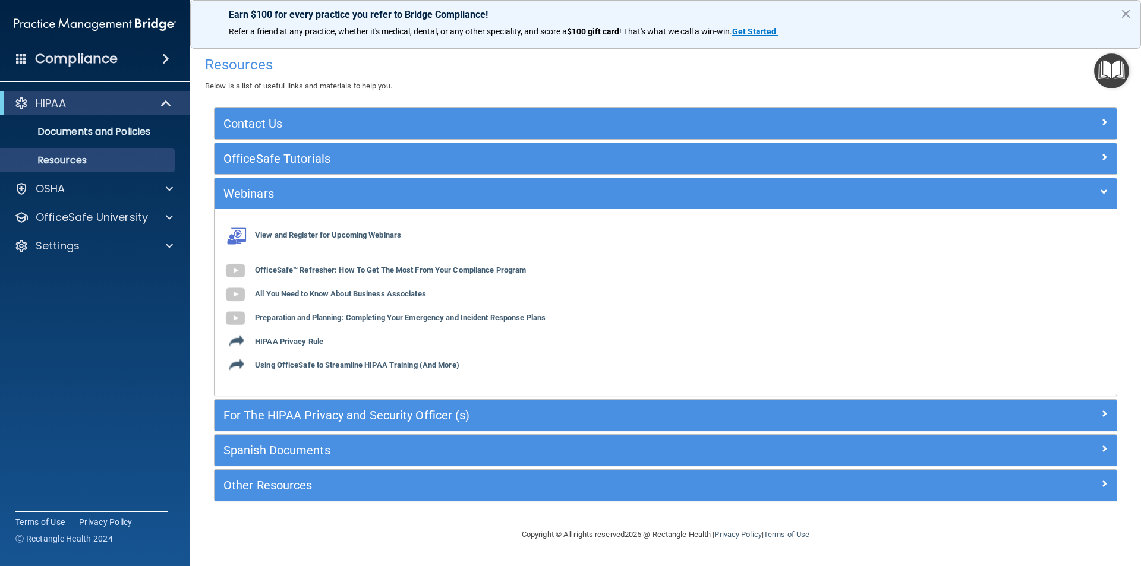
click at [286, 178] on div "Webinars View and Register for Upcoming Webinars OfficeSafe™ Refresher: How To …" at bounding box center [665, 287] width 903 height 219
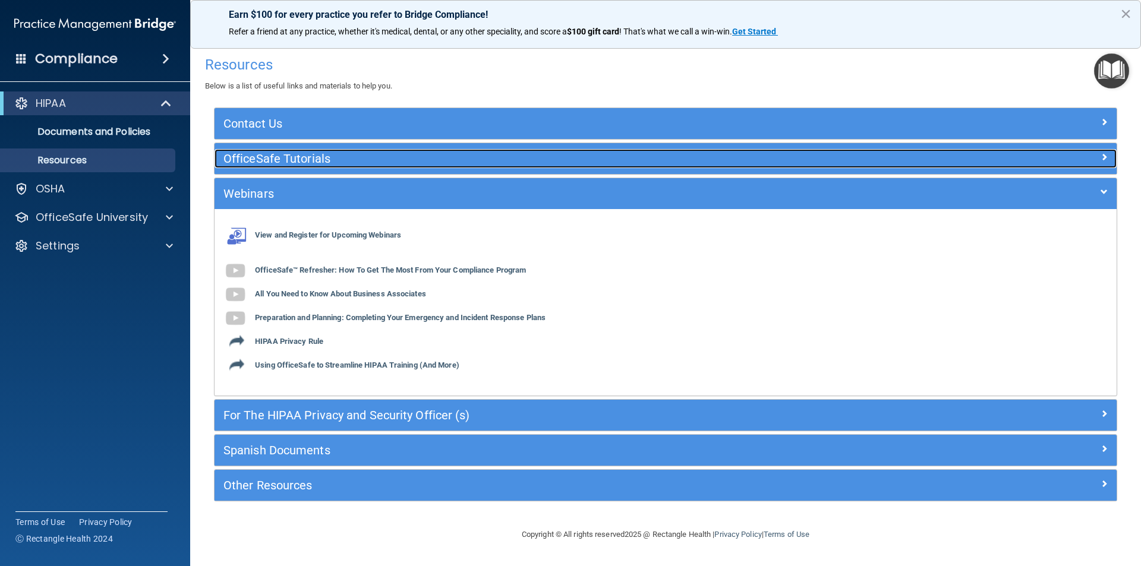
click at [282, 159] on h5 "OfficeSafe Tutorials" at bounding box center [552, 158] width 659 height 13
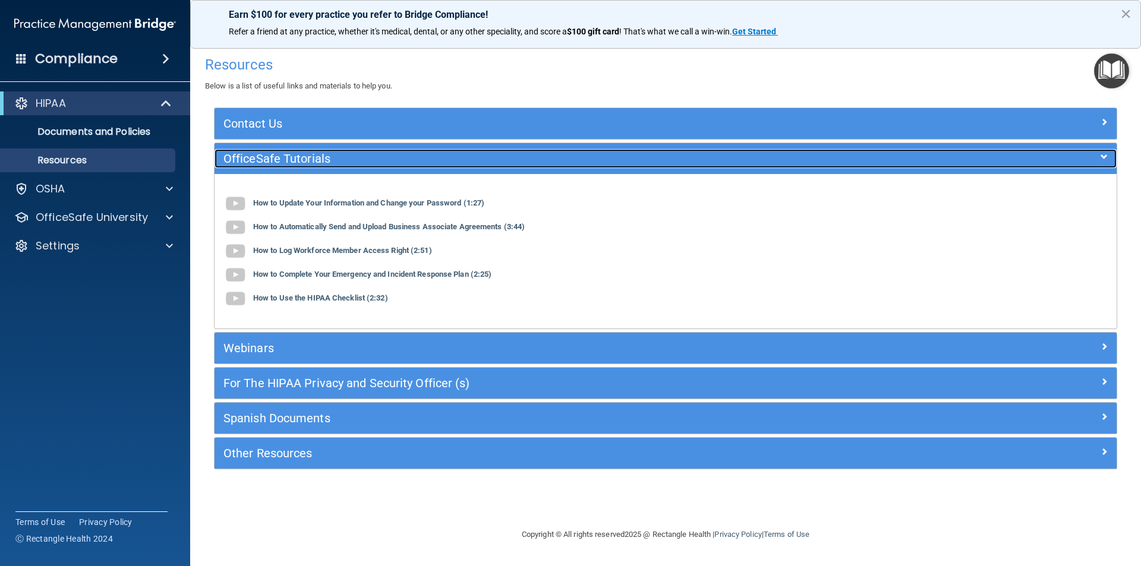
click at [281, 164] on h5 "OfficeSafe Tutorials" at bounding box center [552, 158] width 659 height 13
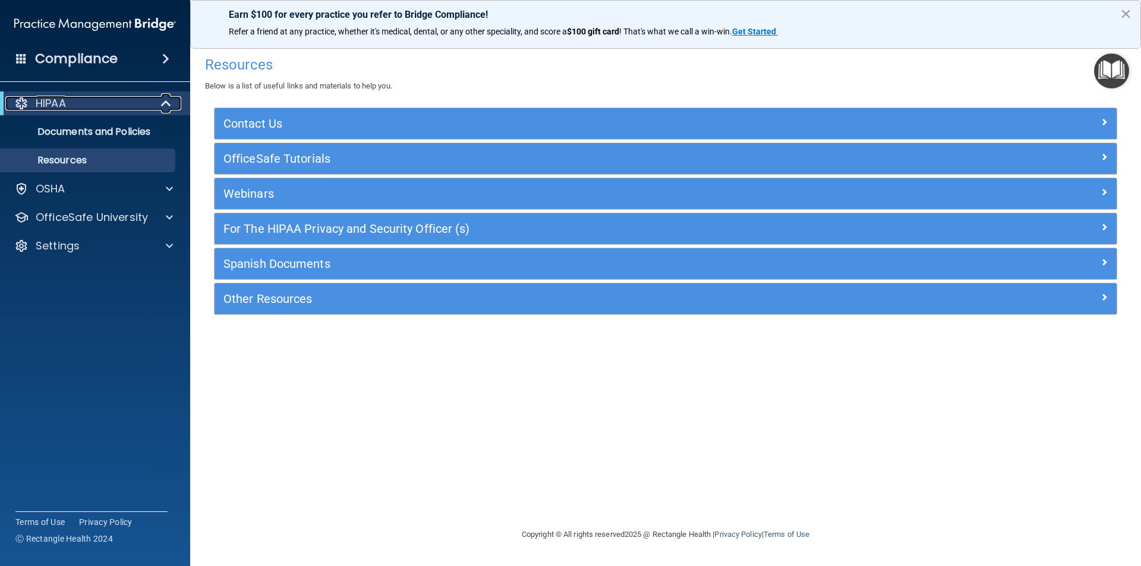
click at [158, 108] on div at bounding box center [166, 103] width 29 height 14
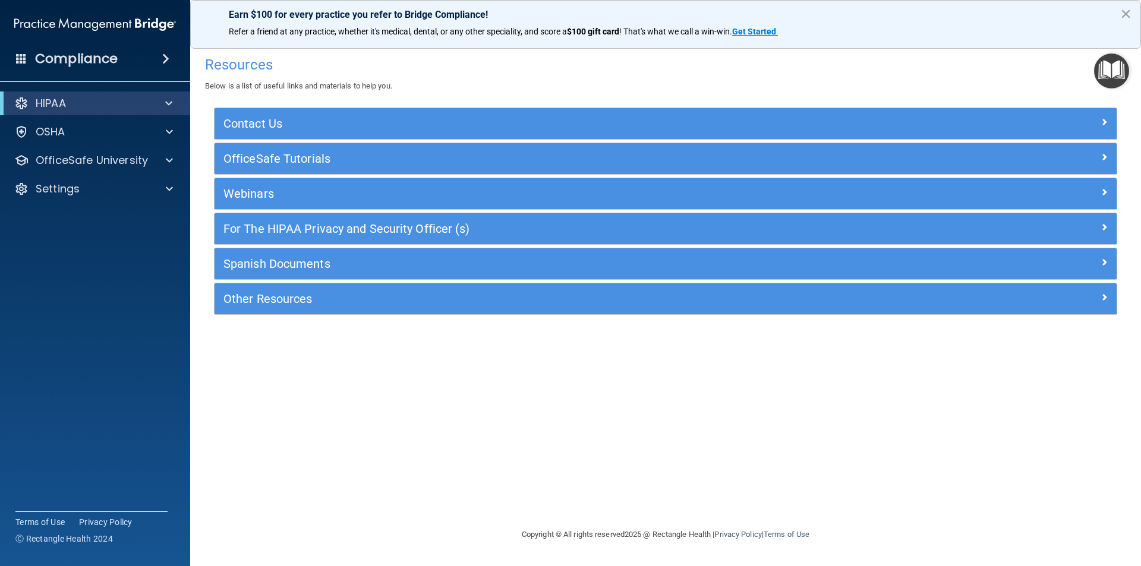
click at [15, 73] on div "Compliance HIPAA Documents and Policies Report an Incident Business Associates …" at bounding box center [95, 283] width 190 height 566
click at [27, 69] on div "Compliance" at bounding box center [95, 59] width 190 height 26
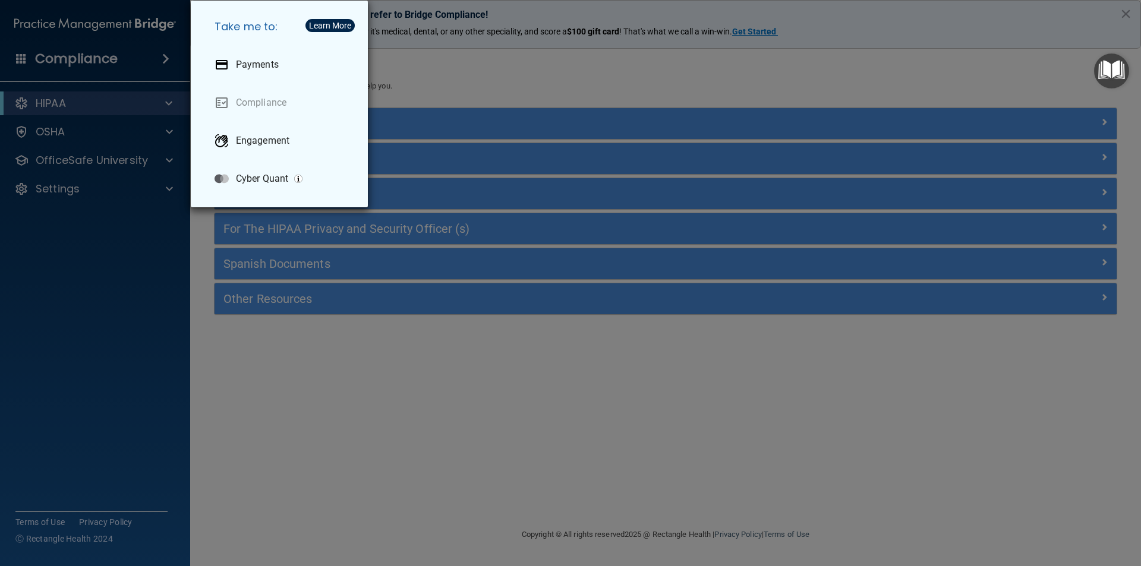
click at [102, 51] on div "Take me to: Payments Compliance Engagement Cyber Quant" at bounding box center [570, 283] width 1141 height 566
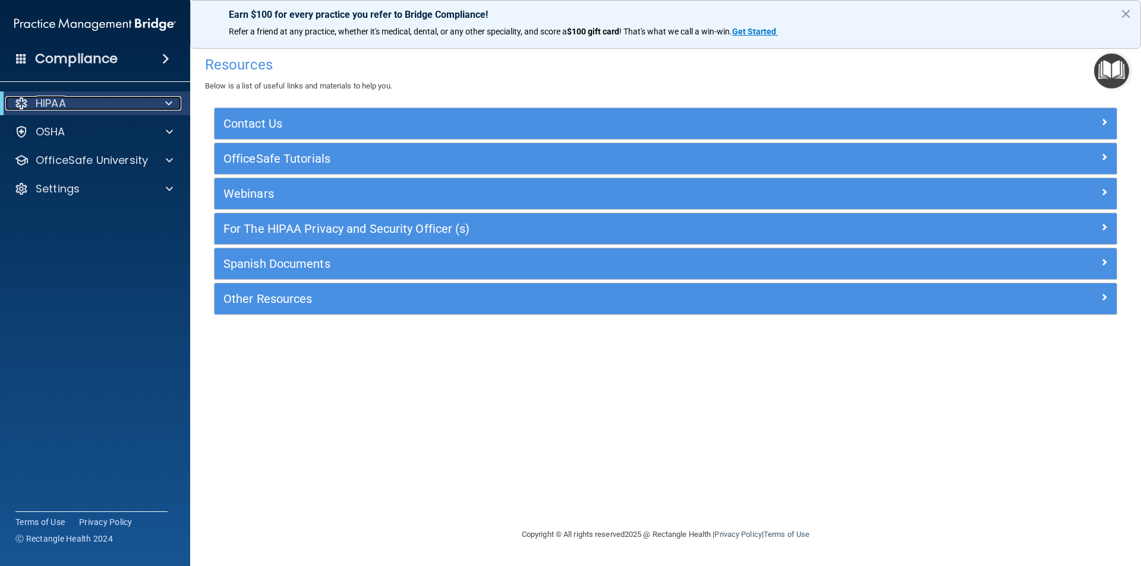
click at [153, 100] on div at bounding box center [166, 103] width 29 height 14
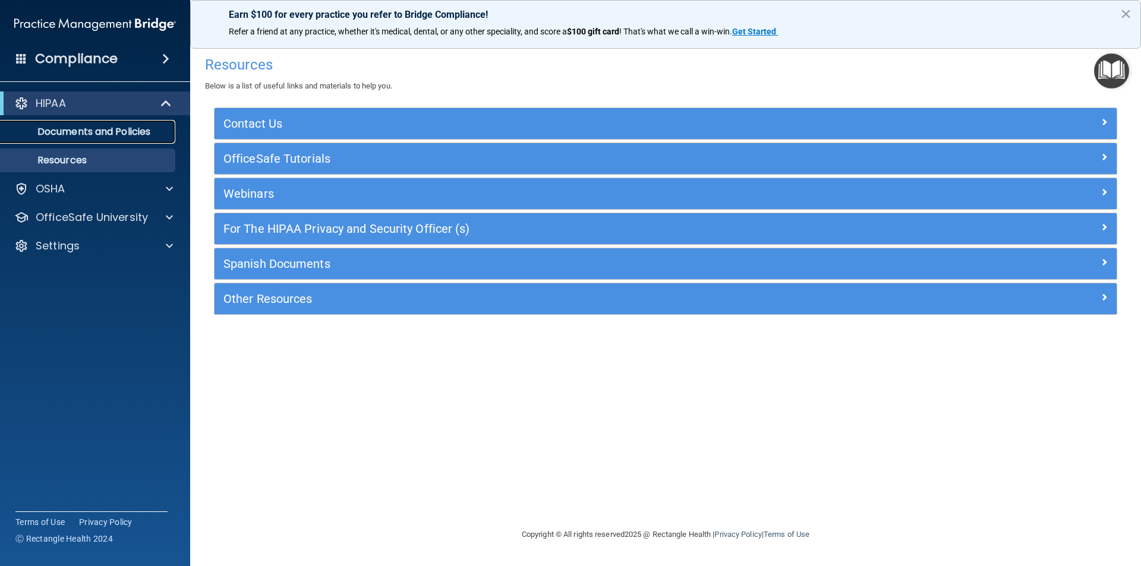
click at [130, 130] on p "Documents and Policies" at bounding box center [89, 132] width 162 height 12
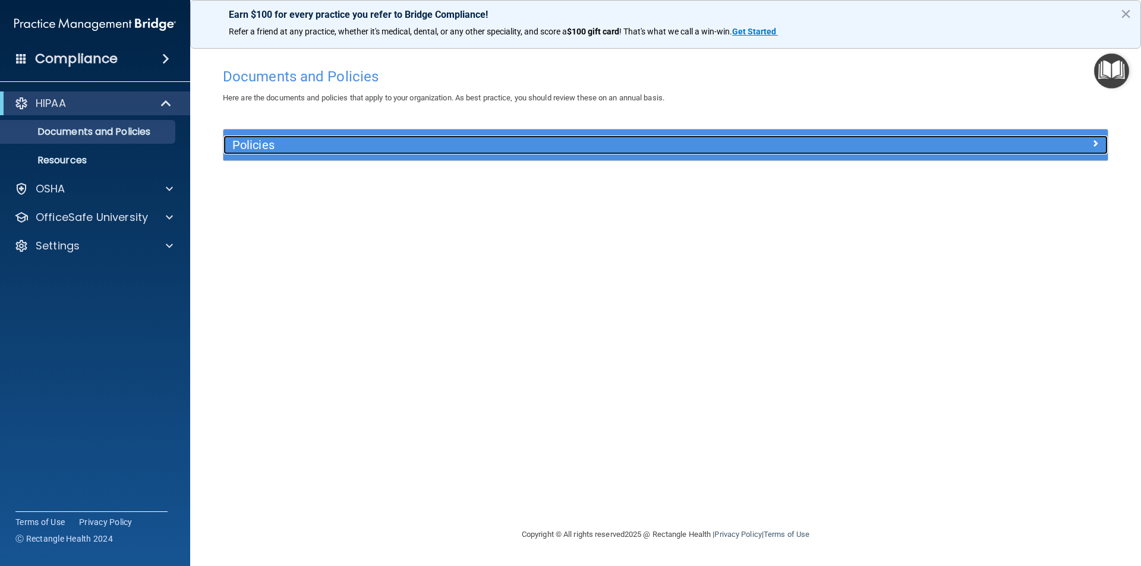
click at [395, 142] on h5 "Policies" at bounding box center [554, 144] width 645 height 13
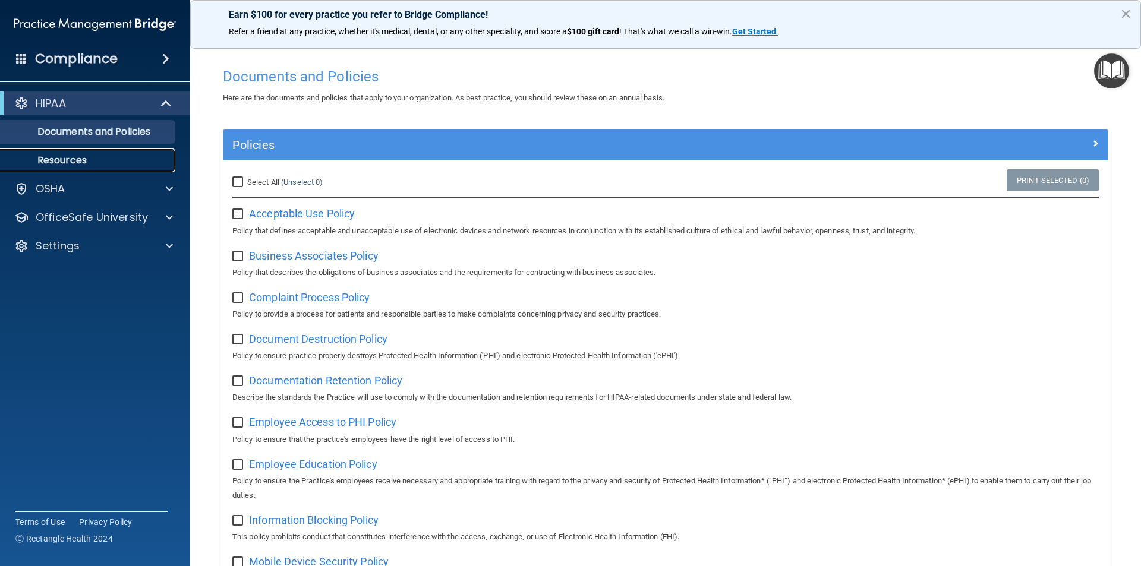
click at [102, 155] on p "Resources" at bounding box center [89, 161] width 162 height 12
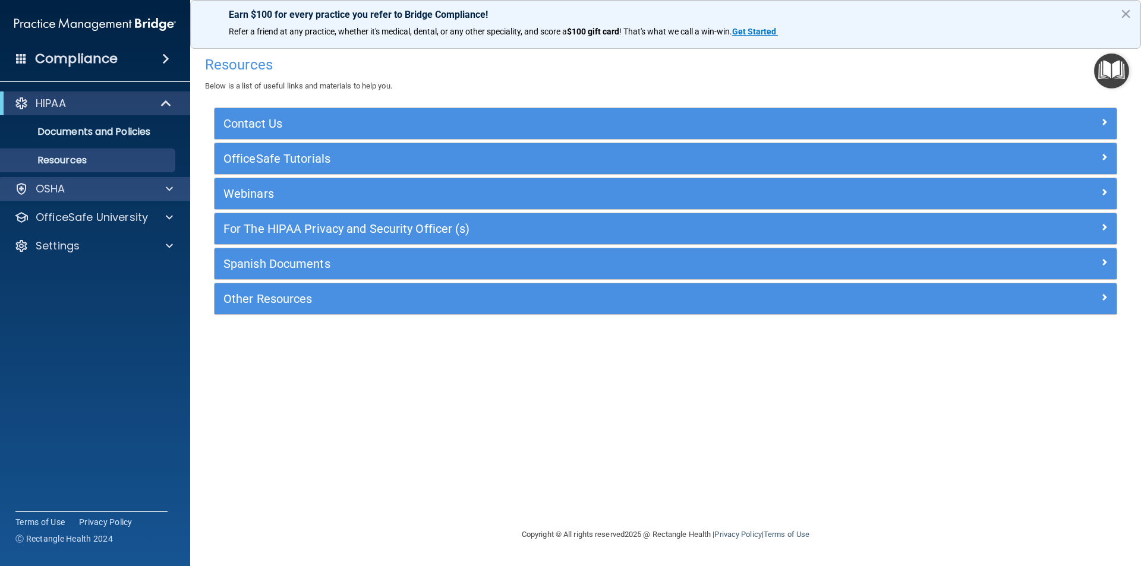
click at [87, 200] on div "OSHA" at bounding box center [95, 189] width 191 height 24
click at [92, 192] on div "OSHA" at bounding box center [78, 189] width 147 height 14
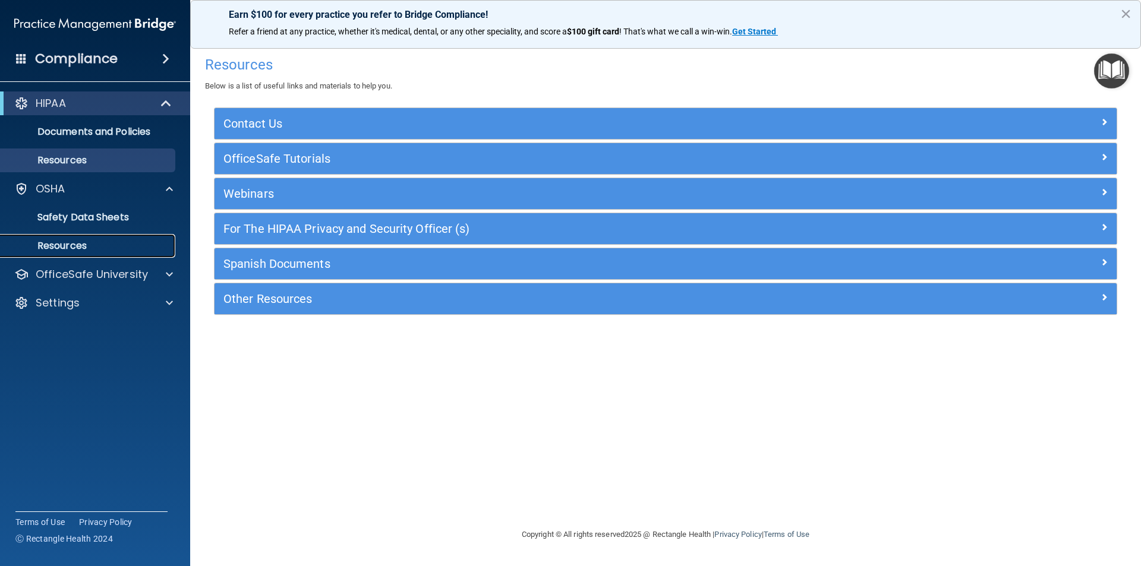
click at [73, 247] on p "Resources" at bounding box center [89, 246] width 162 height 12
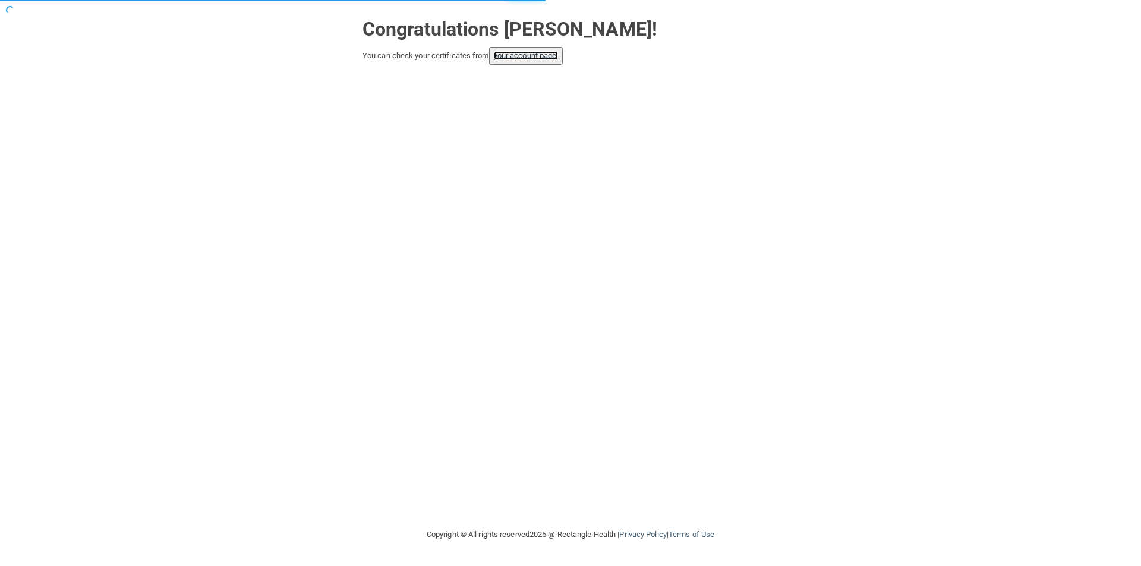
click at [533, 59] on link "your account page!" at bounding box center [526, 55] width 65 height 9
click at [548, 55] on link "your account page!" at bounding box center [526, 55] width 65 height 9
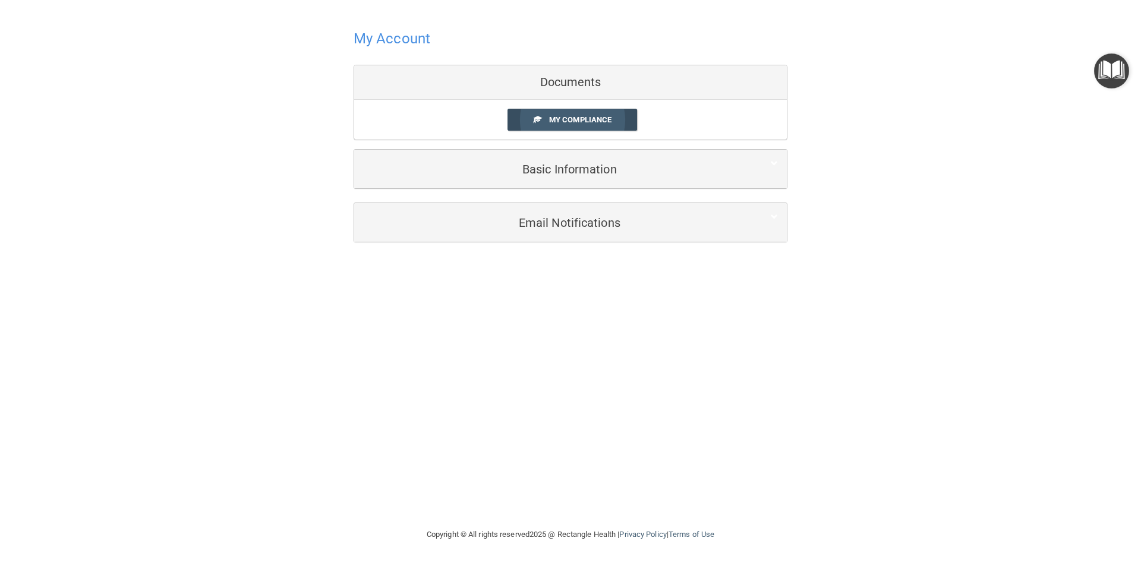
click at [596, 122] on span "My Compliance" at bounding box center [580, 119] width 62 height 9
click at [607, 128] on link "My Compliance" at bounding box center [573, 120] width 130 height 22
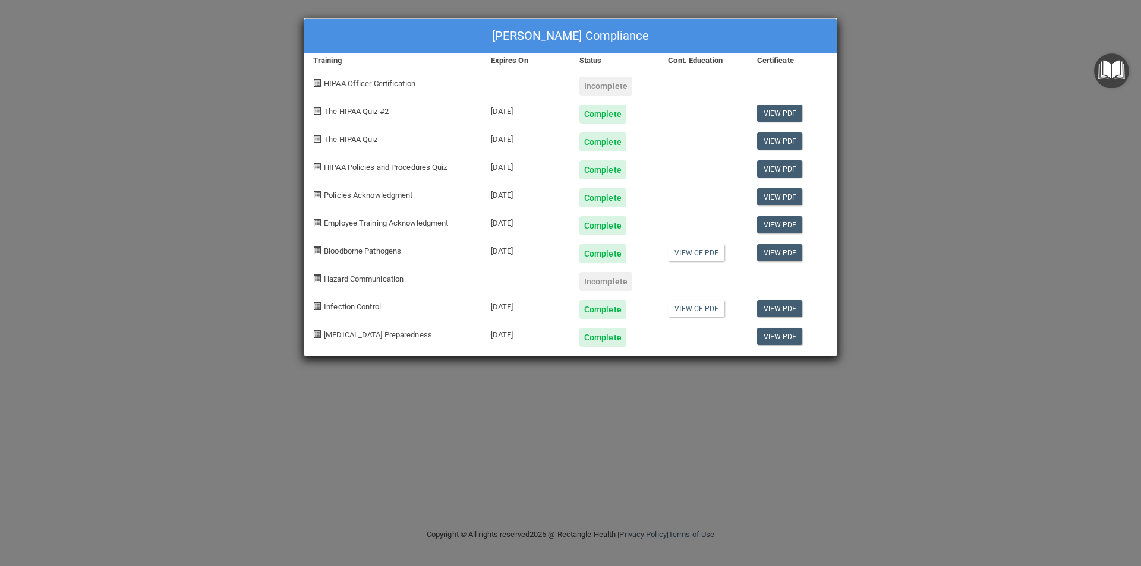
click at [1018, 214] on div "santiago gil's Compliance Training Expires On Status Cont. Education Certificat…" at bounding box center [570, 283] width 1141 height 566
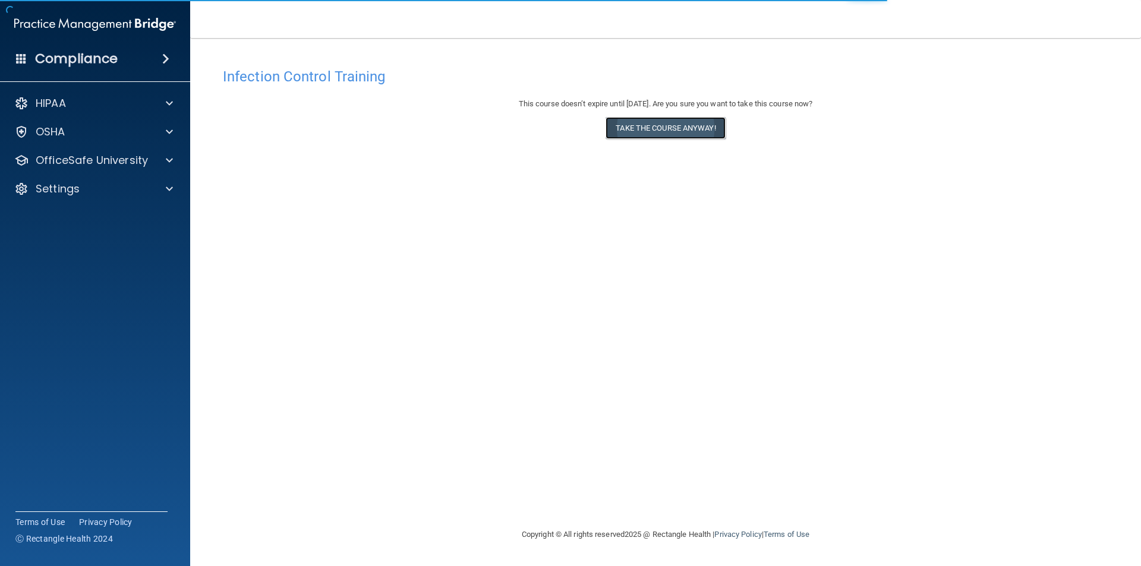
click at [657, 133] on button "Take the course anyway!" at bounding box center [665, 128] width 119 height 22
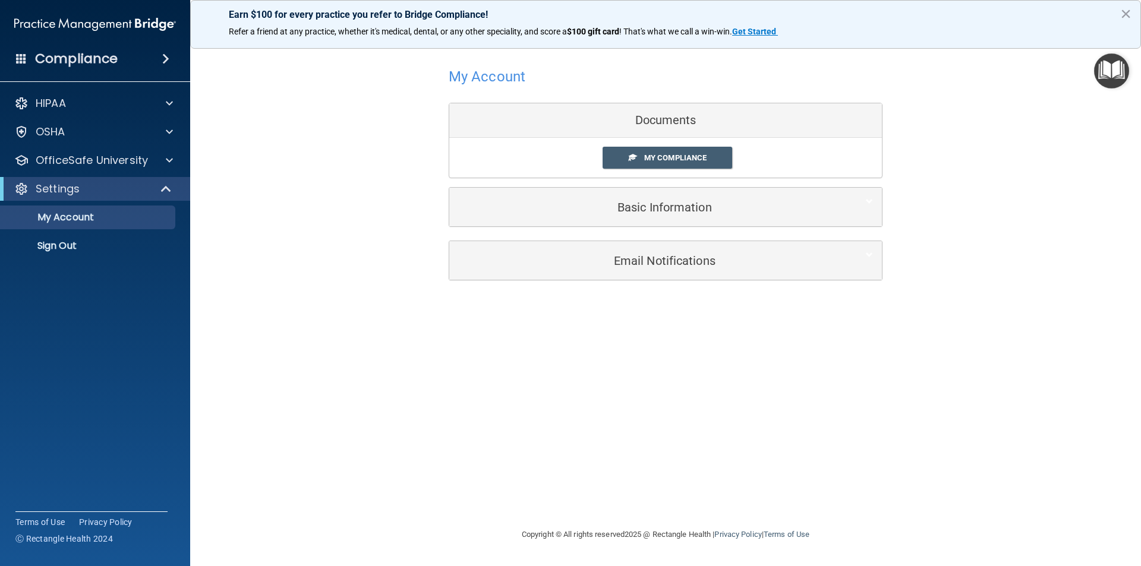
click at [709, 142] on div "My Compliance My Compliance My BAA" at bounding box center [665, 158] width 433 height 40
click at [706, 153] on link "My Compliance" at bounding box center [668, 158] width 130 height 22
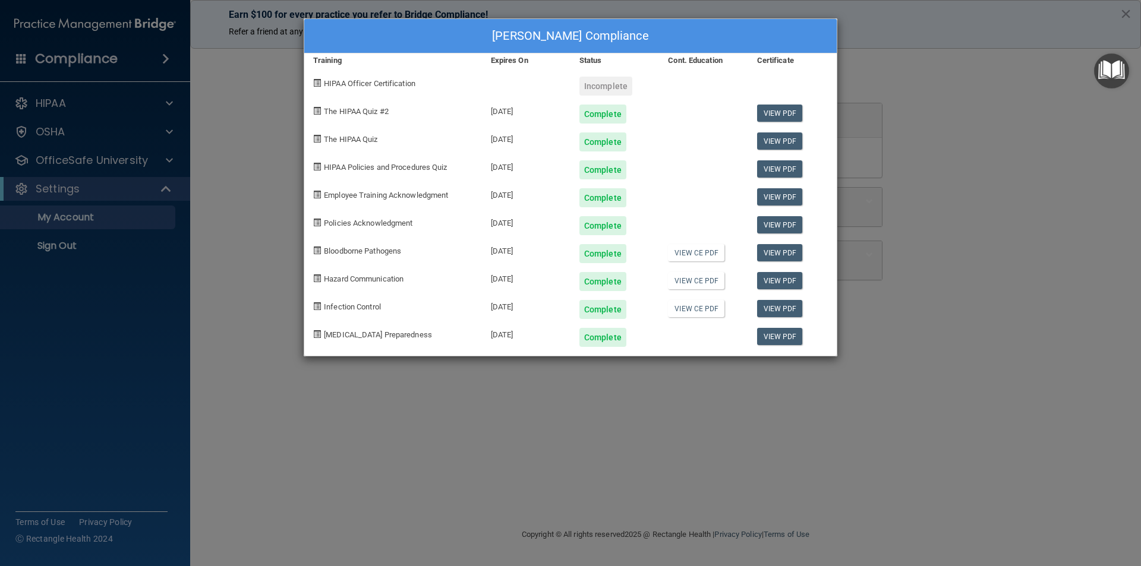
click at [1103, 7] on div "[PERSON_NAME] Compliance Training Expires On Status Cont. Education Certificate…" at bounding box center [570, 283] width 1141 height 566
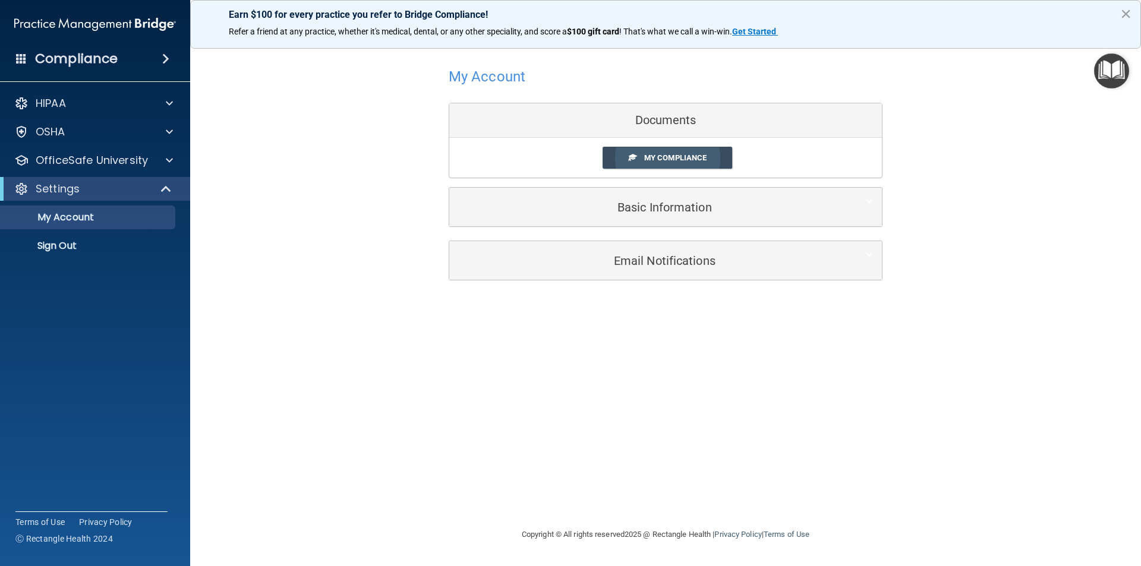
click at [688, 155] on span "My Compliance" at bounding box center [675, 157] width 62 height 9
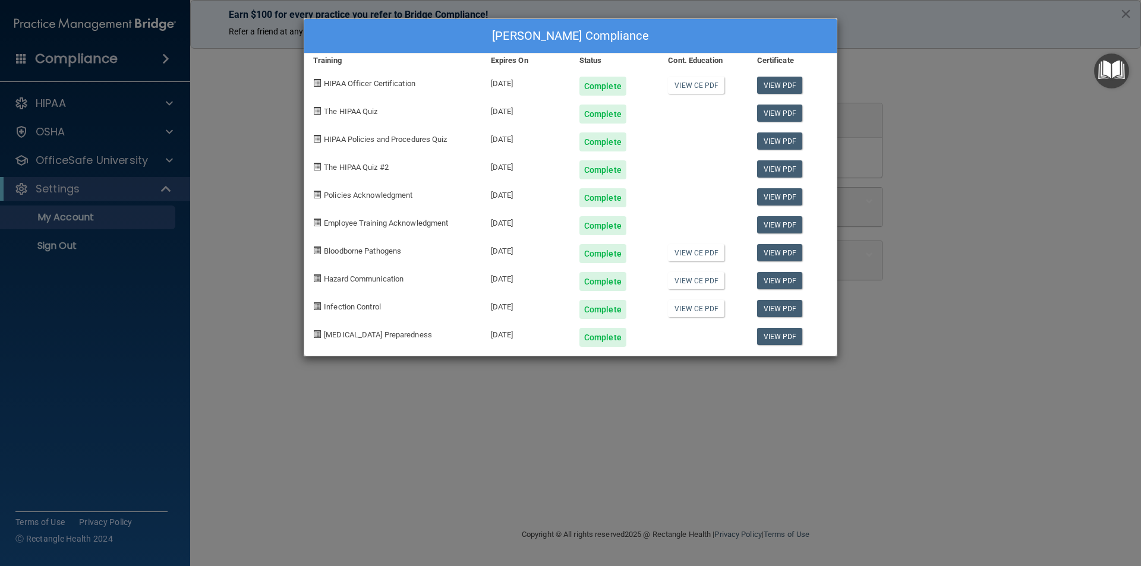
click at [979, 157] on div "[PERSON_NAME] Compliance Training Expires On Status Cont. Education Certificate…" at bounding box center [570, 283] width 1141 height 566
